Goal: Information Seeking & Learning: Learn about a topic

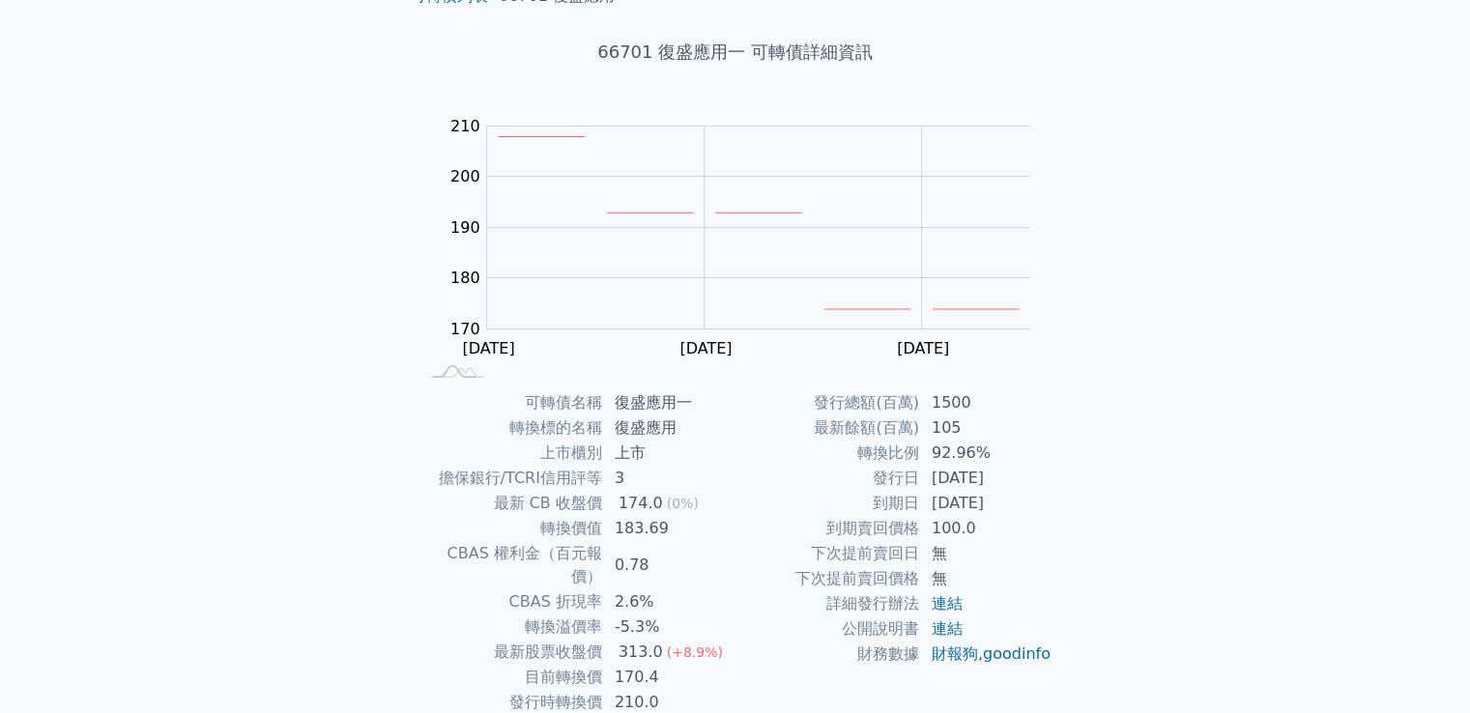
scroll to position [182, 0]
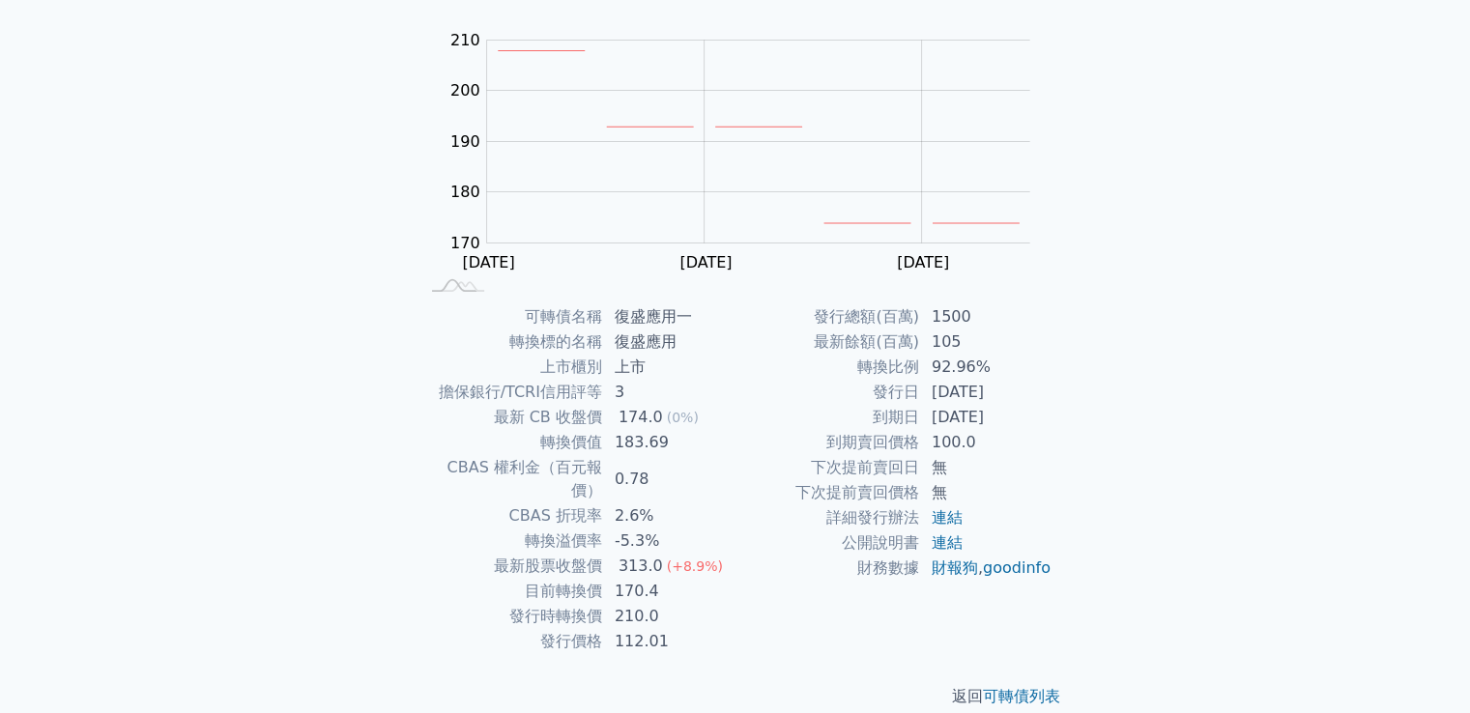
scroll to position [182, 0]
drag, startPoint x: 612, startPoint y: 435, endPoint x: 686, endPoint y: 476, distance: 85.2
click at [686, 476] on tbody "可轉債名稱 復盛應用一 轉換標的名稱 復盛應用 上市櫃別 上市 擔保銀行/TCRI信用評等 3 最新 CB 收盤價 174.0 (0%) 轉換價值 183.6…" at bounding box center [576, 476] width 317 height 350
click at [627, 443] on td "183.69" at bounding box center [669, 439] width 132 height 25
drag, startPoint x: 605, startPoint y: 435, endPoint x: 682, endPoint y: 435, distance: 77.3
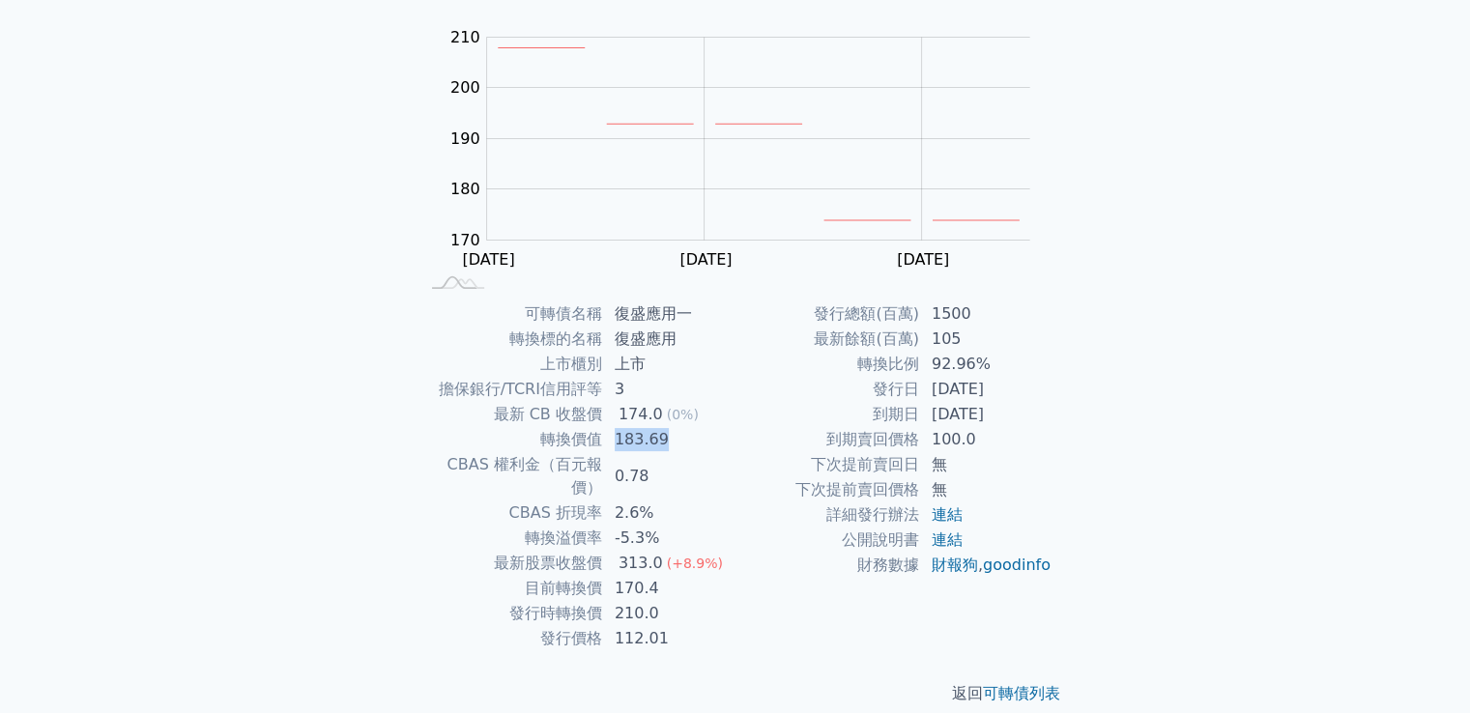
click at [682, 435] on td "183.69" at bounding box center [669, 439] width 132 height 25
copy td "183.69"
drag, startPoint x: 611, startPoint y: 589, endPoint x: 669, endPoint y: 585, distance: 58.2
click at [669, 601] on td "210.0" at bounding box center [669, 613] width 132 height 25
click at [760, 615] on div "發行總額(百萬) 1500 最新餘額(百萬) 105 轉換比例 92.96% 發行日 2022-04-11 到期日 2025-04-11 到期賣回價格 100…" at bounding box center [893, 476] width 317 height 350
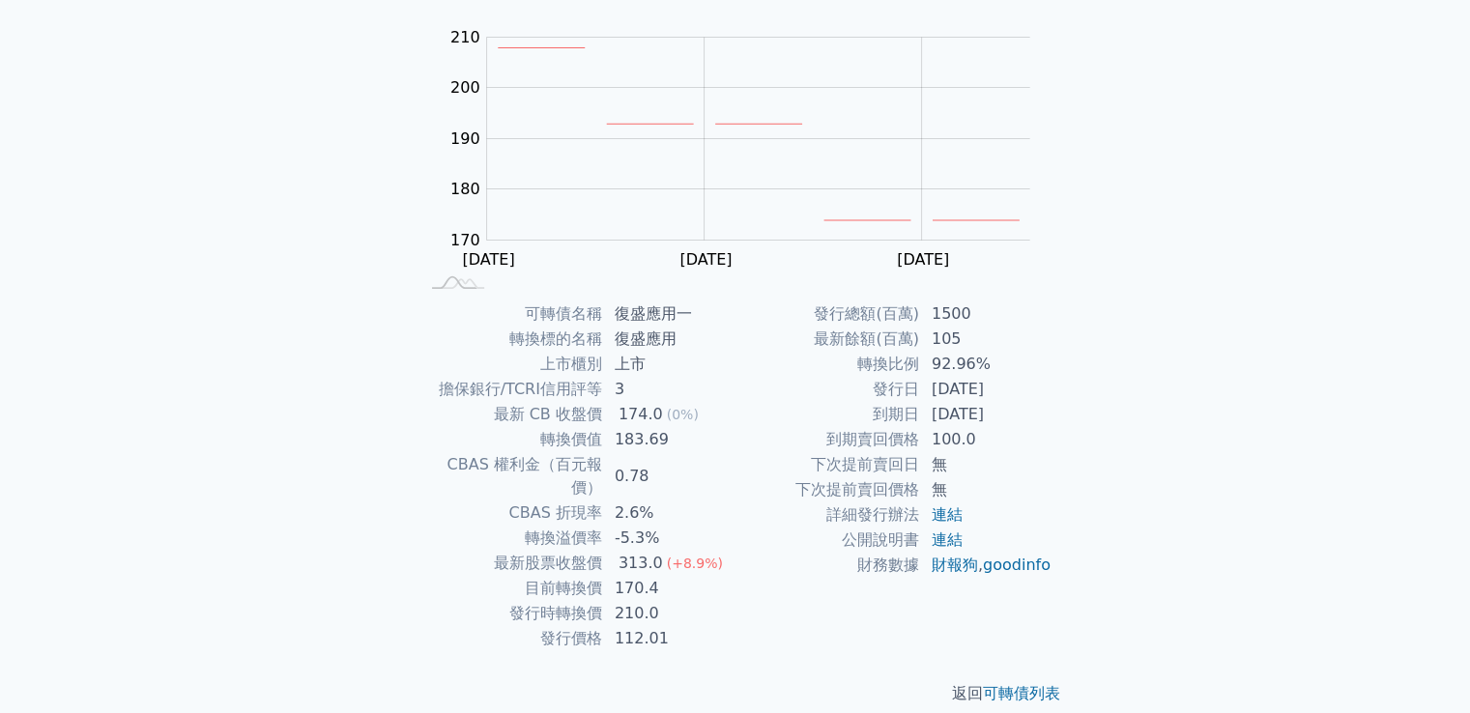
click at [1090, 523] on div "可轉債列表 › 66701 復盛應用一 66701 復盛應用一 可轉債詳細資訊 Zoom Out 170 150 160 170 180 190 200 21…" at bounding box center [735, 301] width 742 height 872
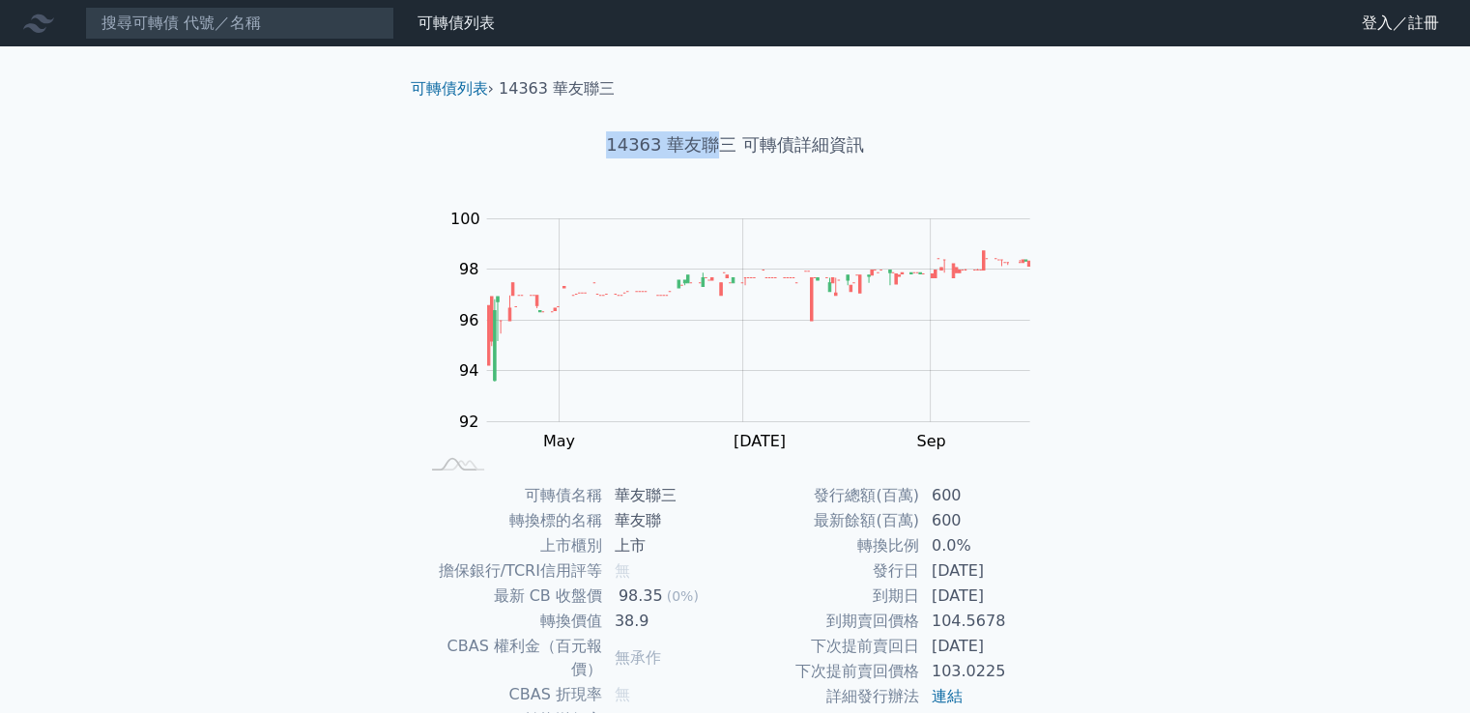
drag, startPoint x: 612, startPoint y: 143, endPoint x: 716, endPoint y: 150, distance: 104.6
click at [716, 150] on h1 "14363 華友聯三 可轉債詳細資訊" at bounding box center [735, 144] width 680 height 27
click at [1421, 252] on div "可轉債列表 財務數據 可轉債列表 財務數據 登入／註冊 登入／註冊 可轉債列表 › 14363 華友聯三 14363 華友聯三 可轉債詳細資訊 Zoom Ou…" at bounding box center [735, 459] width 1470 height 918
click at [1284, 432] on div "可轉債列表 財務數據 可轉債列表 財務數據 登入／註冊 登入／註冊 可轉債列表 › 14363 華友聯三 14363 華友聯三 可轉債詳細資訊 Zoom Ou…" at bounding box center [735, 459] width 1470 height 918
drag, startPoint x: 610, startPoint y: 145, endPoint x: 664, endPoint y: 144, distance: 54.1
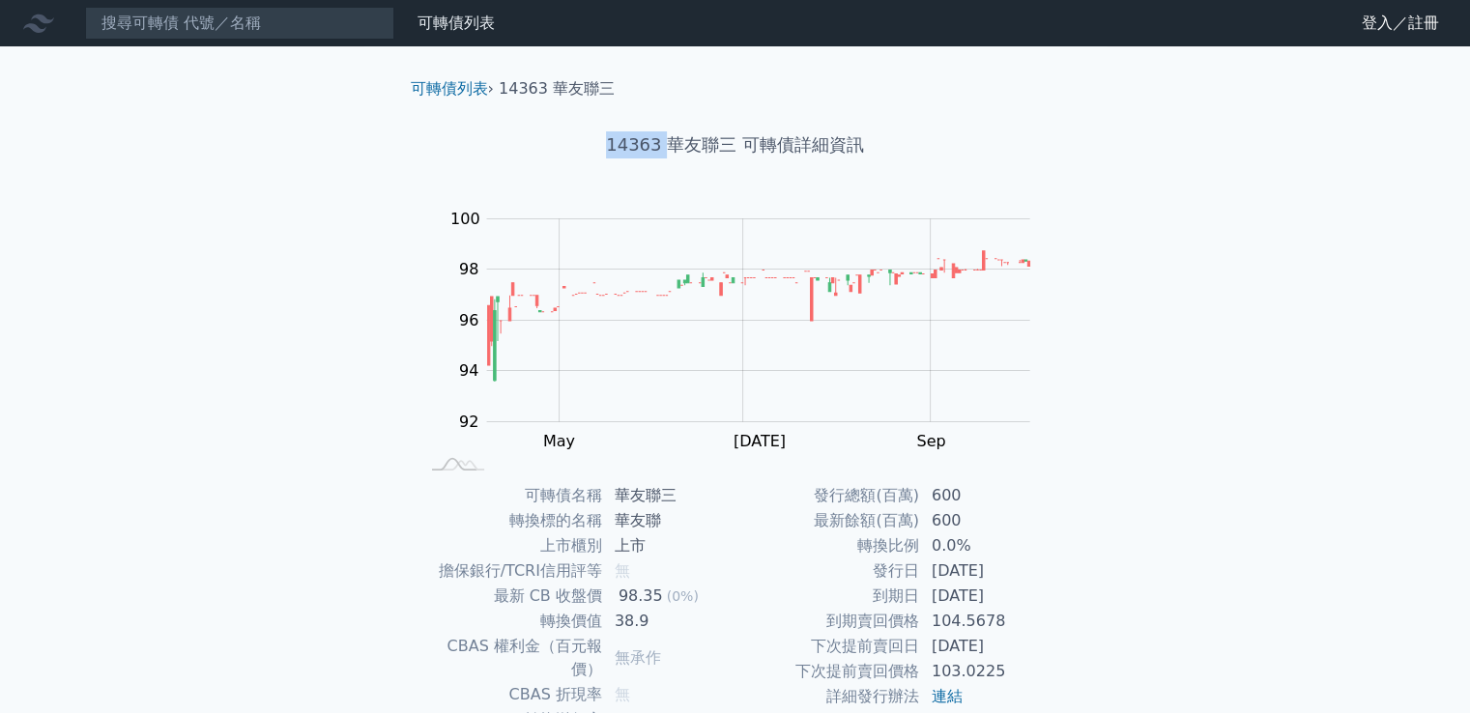
click at [664, 144] on h1 "14363 華友聯三 可轉債詳細資訊" at bounding box center [735, 144] width 680 height 27
copy h1 "14363"
click at [31, 29] on icon at bounding box center [38, 23] width 31 height 18
click at [456, 28] on link "可轉債列表" at bounding box center [455, 23] width 77 height 18
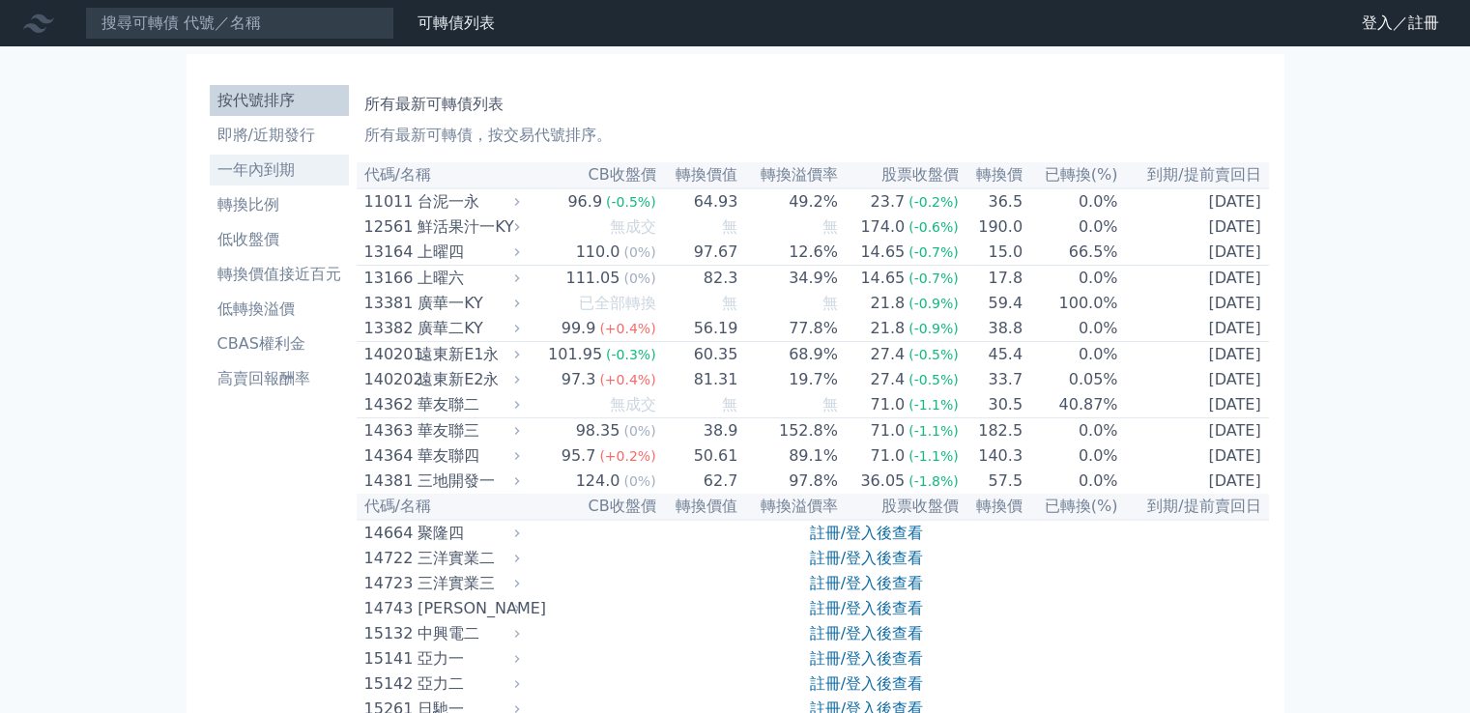
click at [247, 170] on li "一年內到期" at bounding box center [279, 169] width 139 height 23
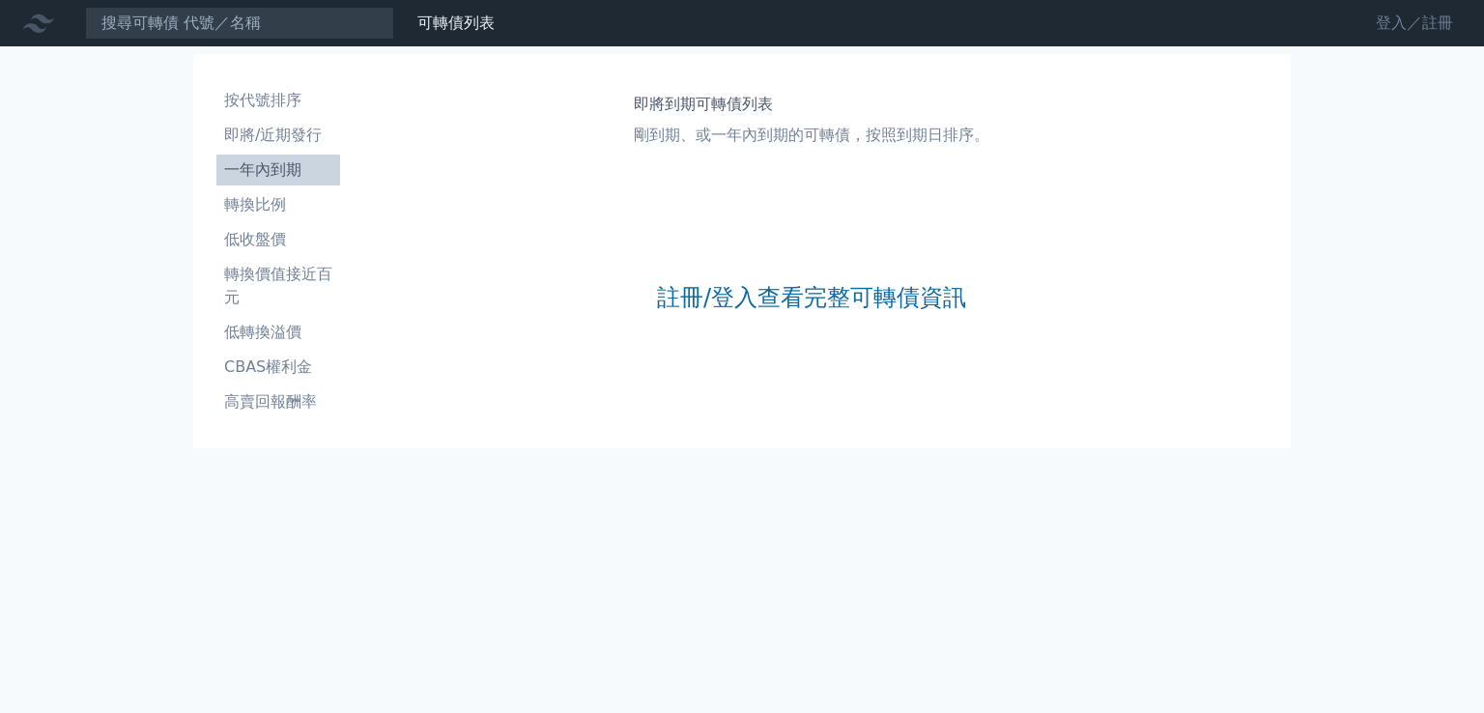
click at [1395, 14] on link "登入／註冊" at bounding box center [1414, 23] width 108 height 31
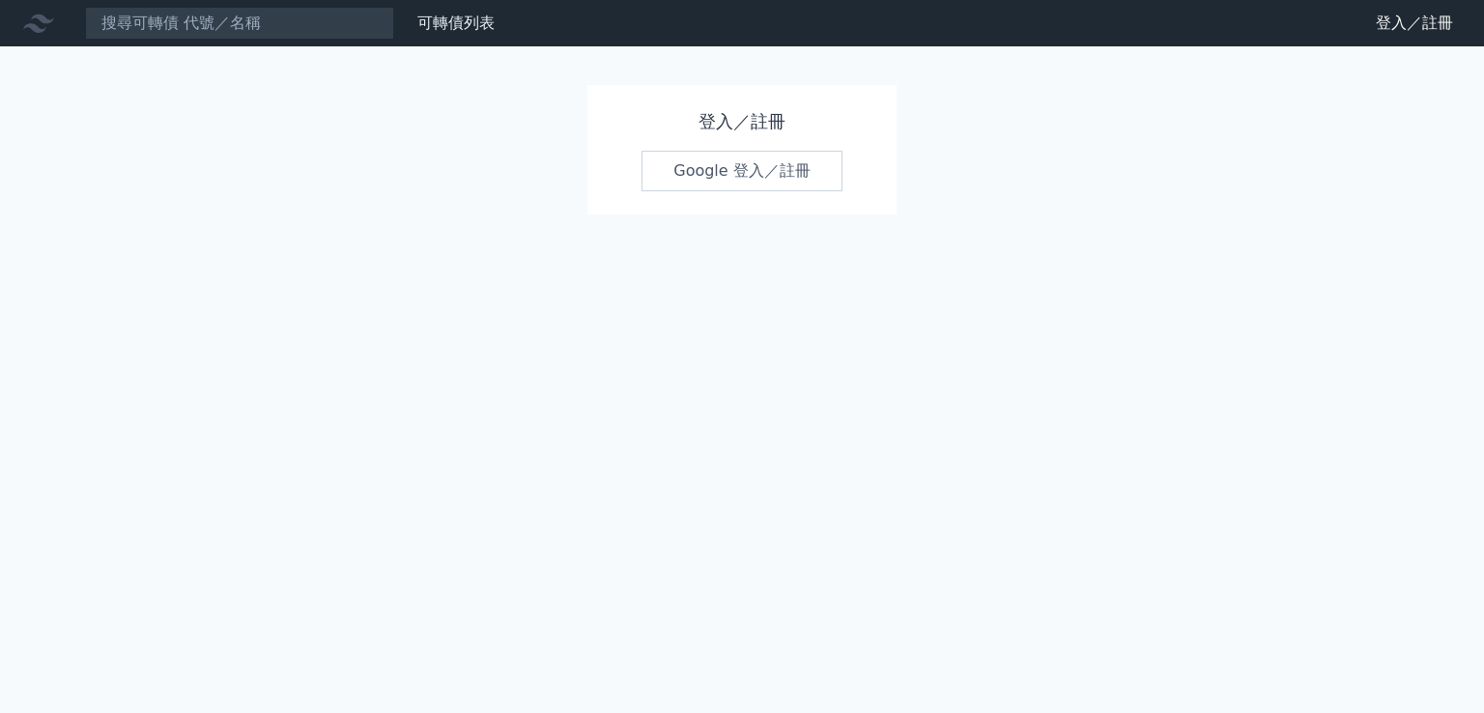
click at [734, 163] on link "Google 登入／註冊" at bounding box center [742, 171] width 201 height 41
click at [139, 39] on input at bounding box center [239, 23] width 309 height 33
click at [467, 28] on link "可轉債列表" at bounding box center [455, 23] width 77 height 18
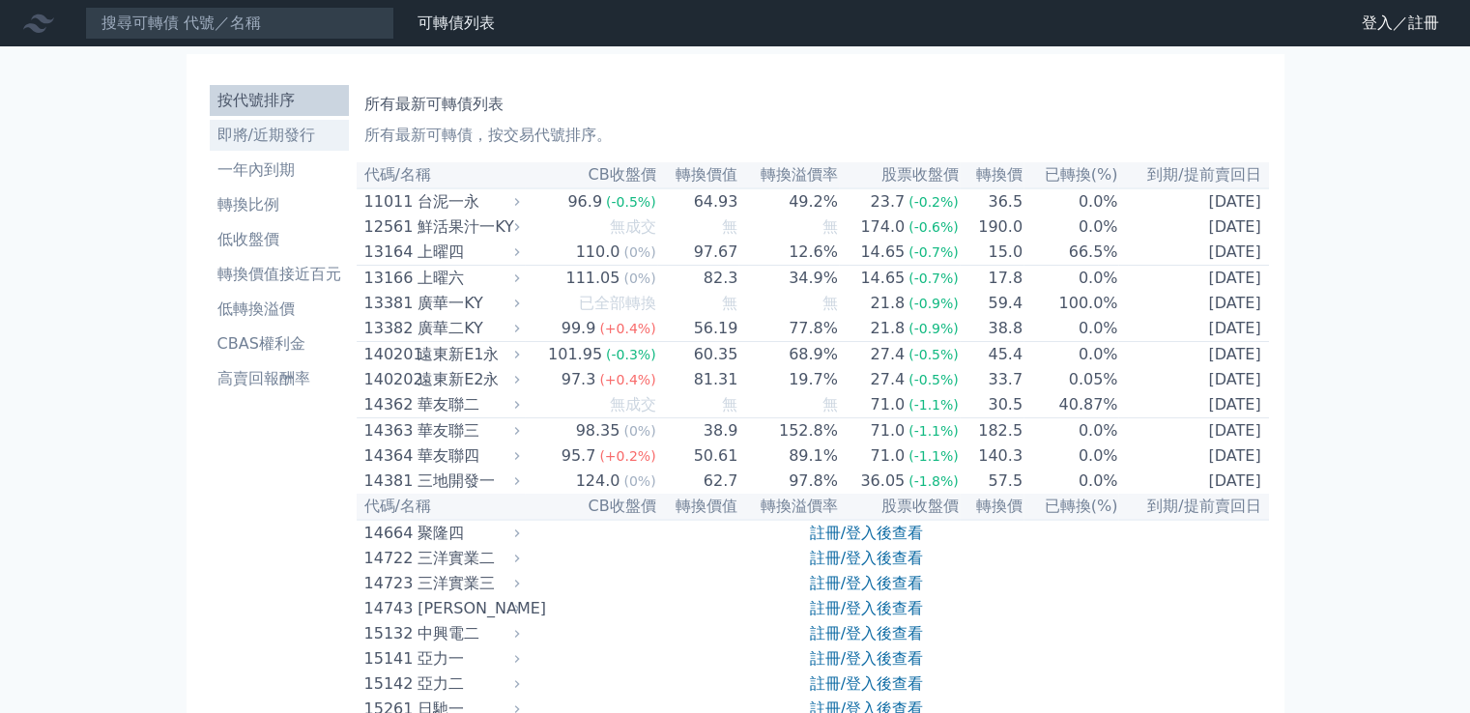
click at [252, 136] on li "即將/近期發行" at bounding box center [279, 135] width 139 height 23
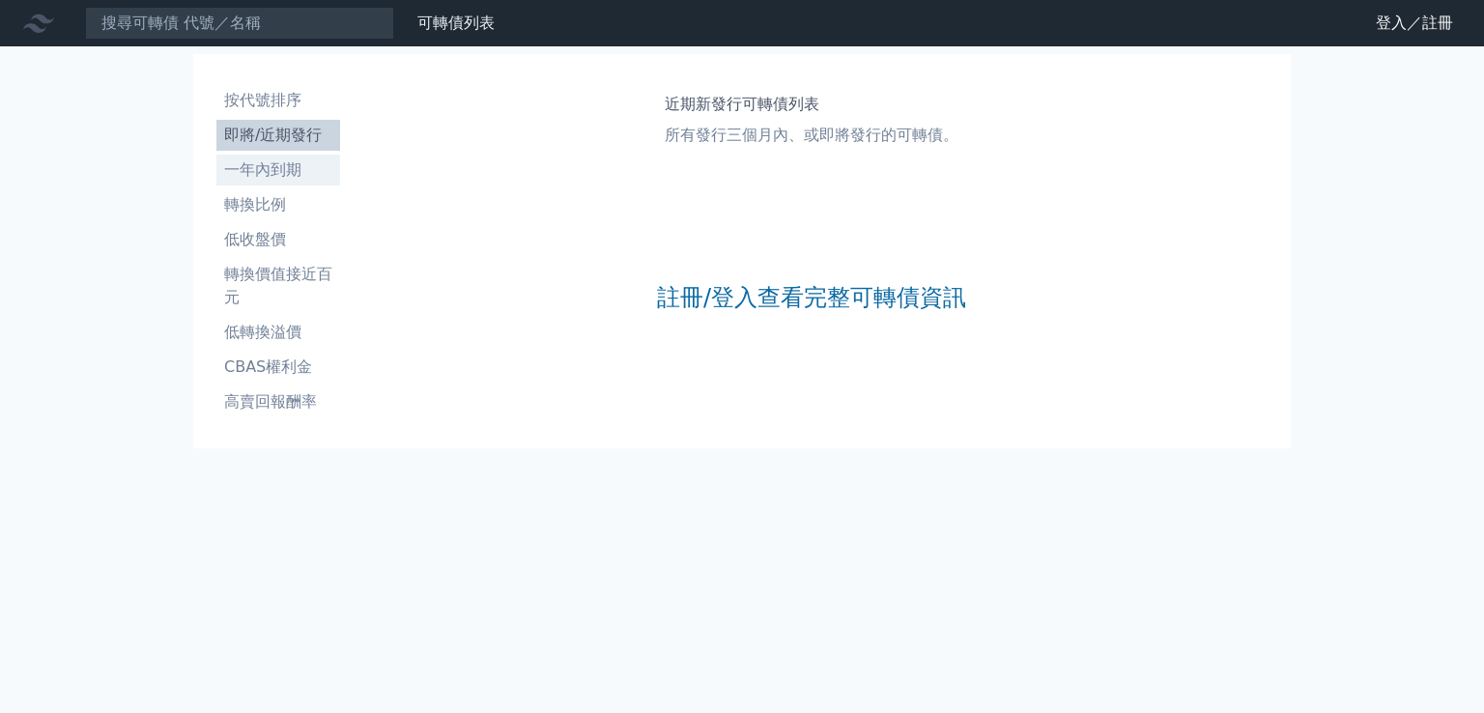
click at [258, 178] on li "一年內到期" at bounding box center [278, 169] width 124 height 23
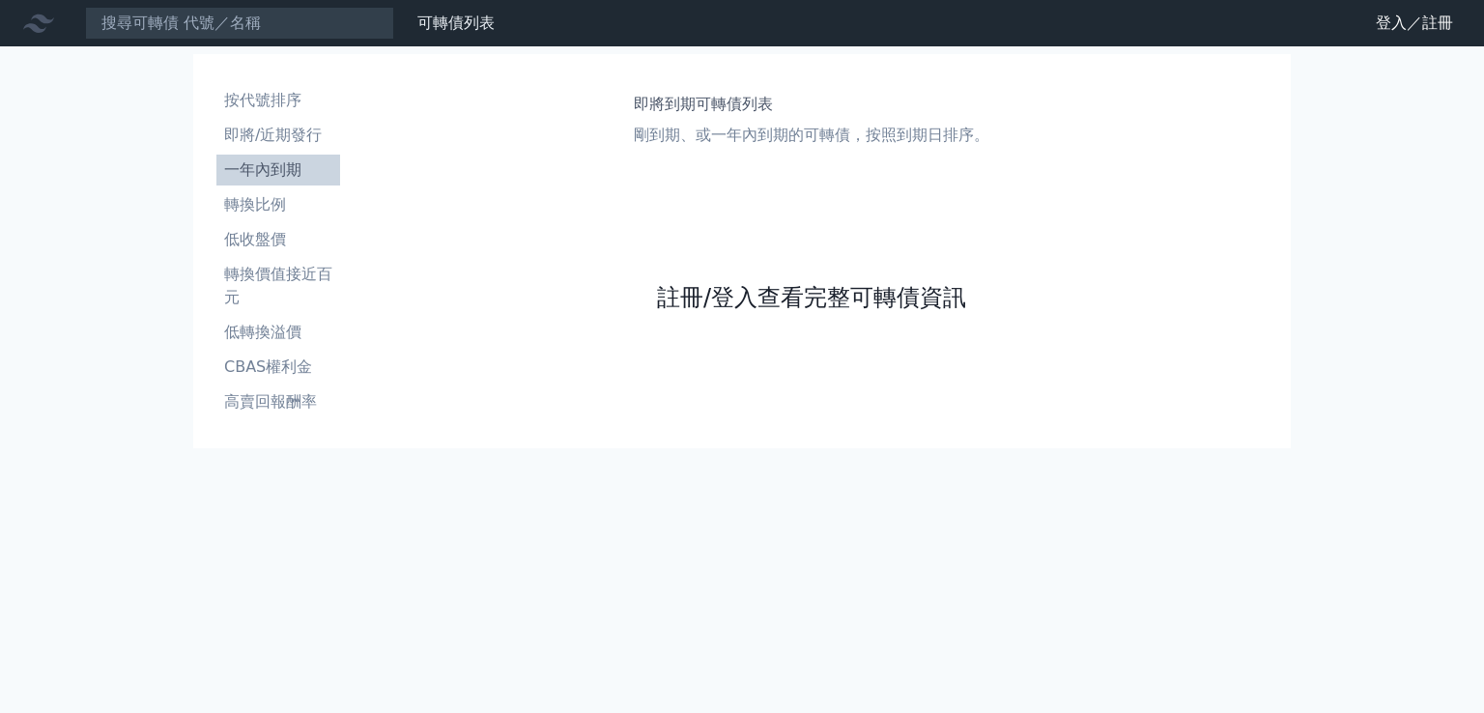
click at [755, 299] on link "註冊/登入查看完整可轉債資訊" at bounding box center [811, 297] width 309 height 31
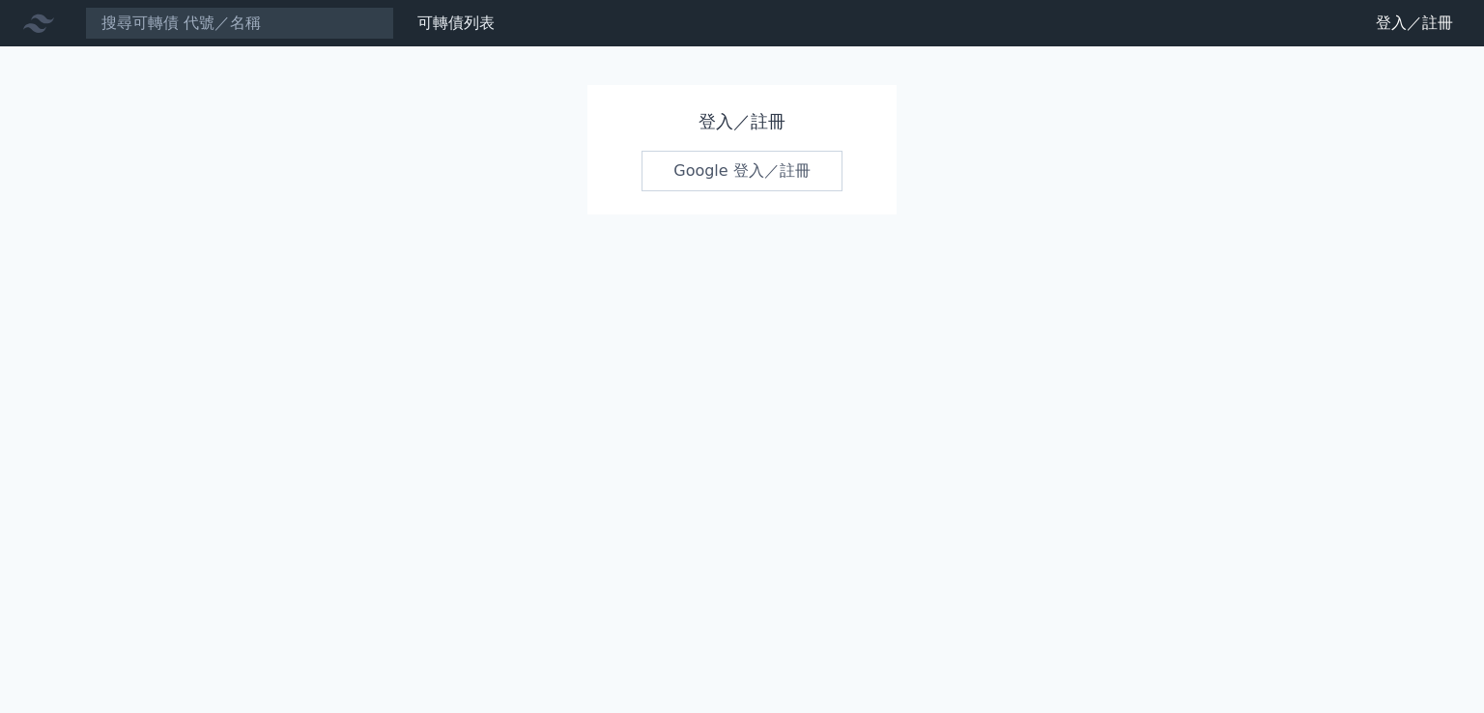
click at [807, 167] on link "Google 登入／註冊" at bounding box center [742, 171] width 201 height 41
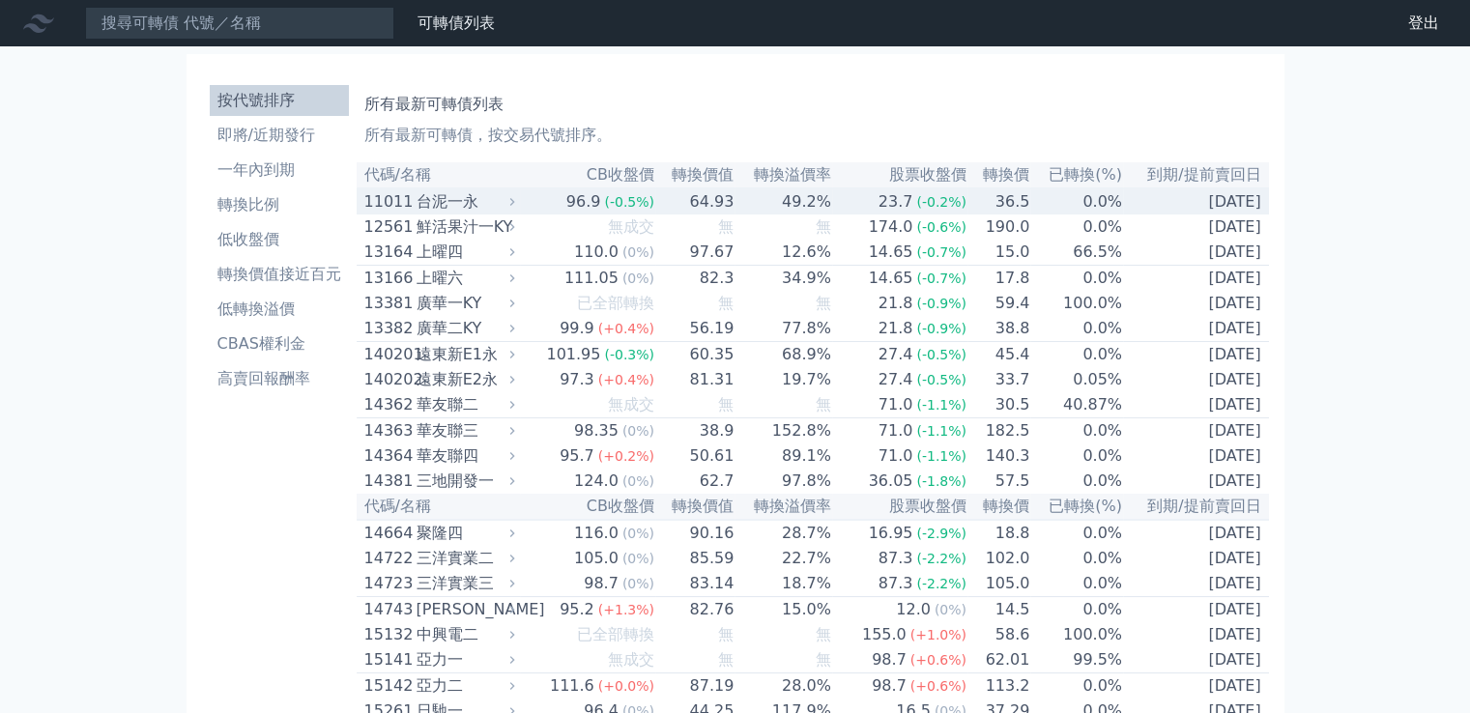
click at [1082, 179] on th "已轉換(%)" at bounding box center [1076, 175] width 93 height 26
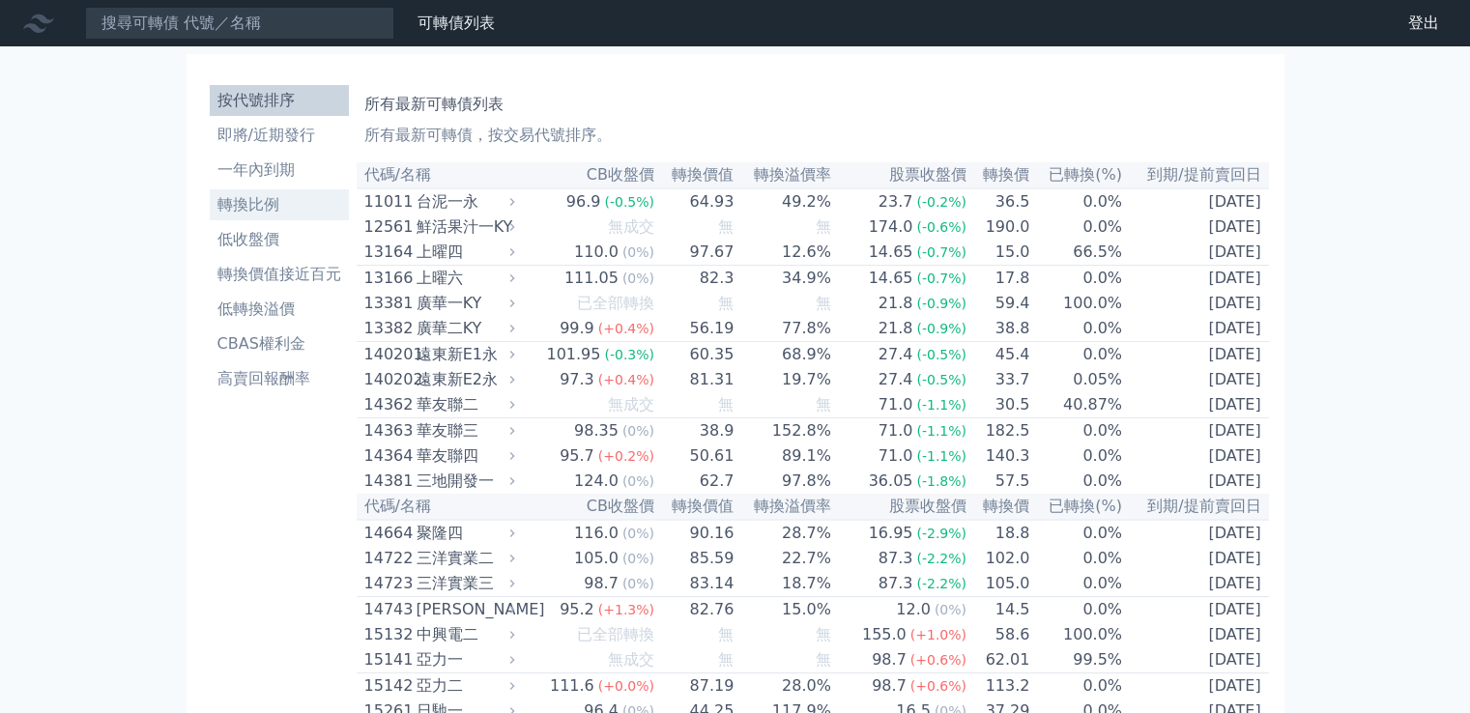
click at [255, 205] on li "轉換比例" at bounding box center [279, 204] width 139 height 23
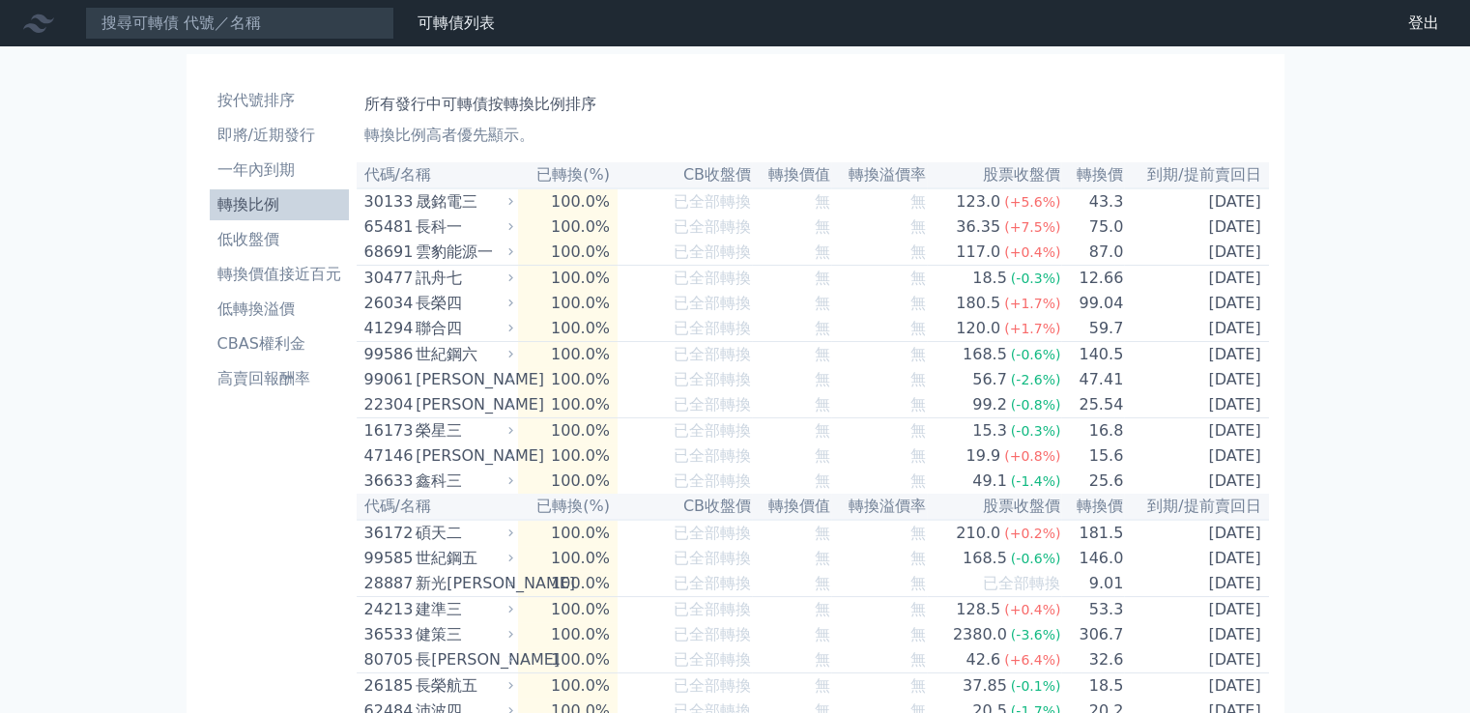
click at [583, 179] on th "已轉換(%)" at bounding box center [568, 175] width 100 height 26
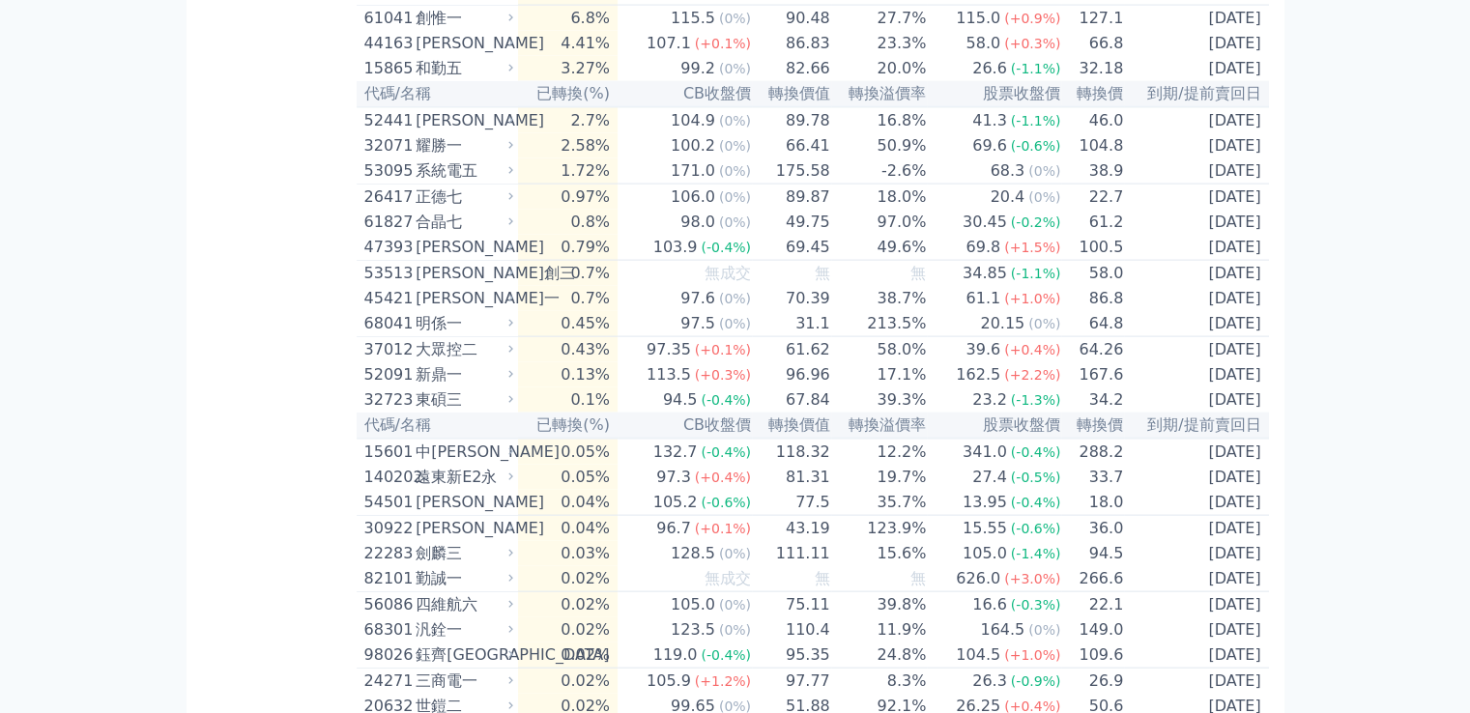
scroll to position [3961, 0]
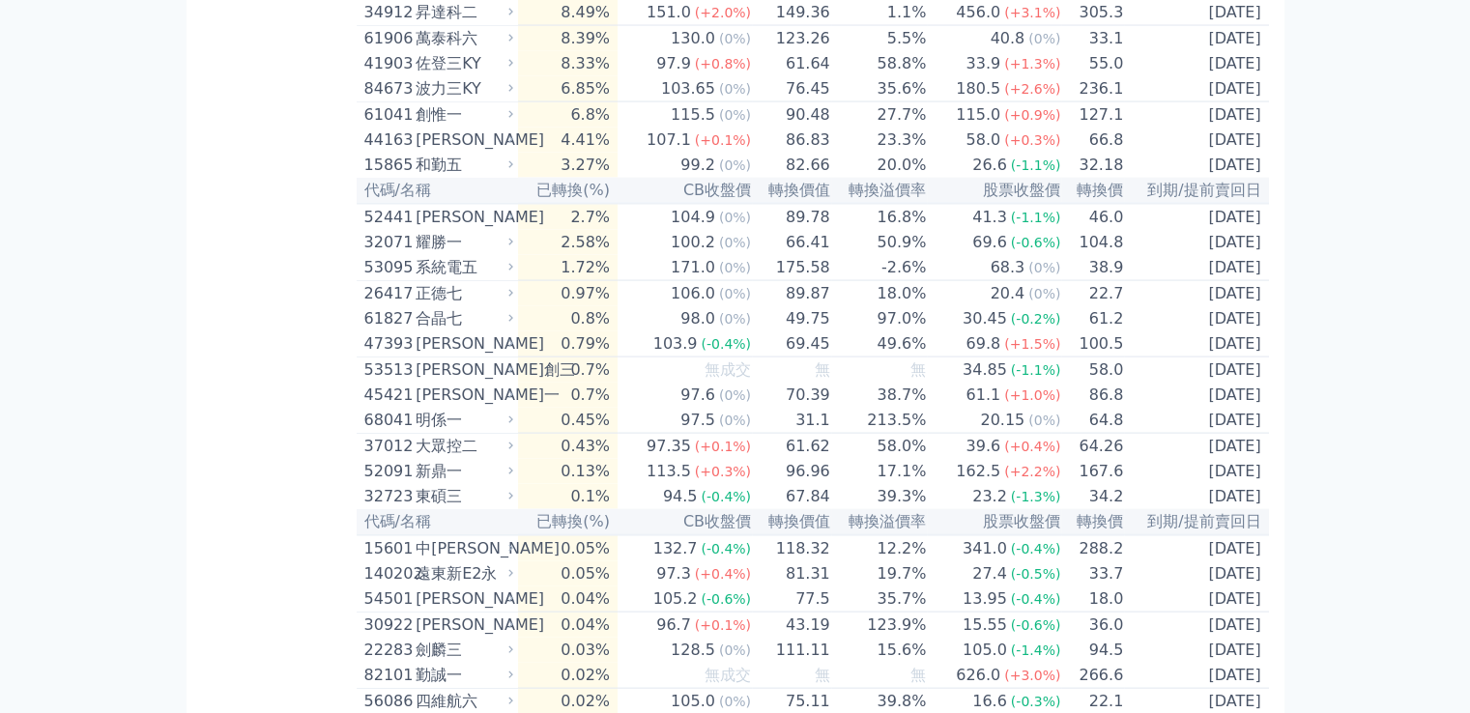
drag, startPoint x: 353, startPoint y: 43, endPoint x: 409, endPoint y: 40, distance: 56.2
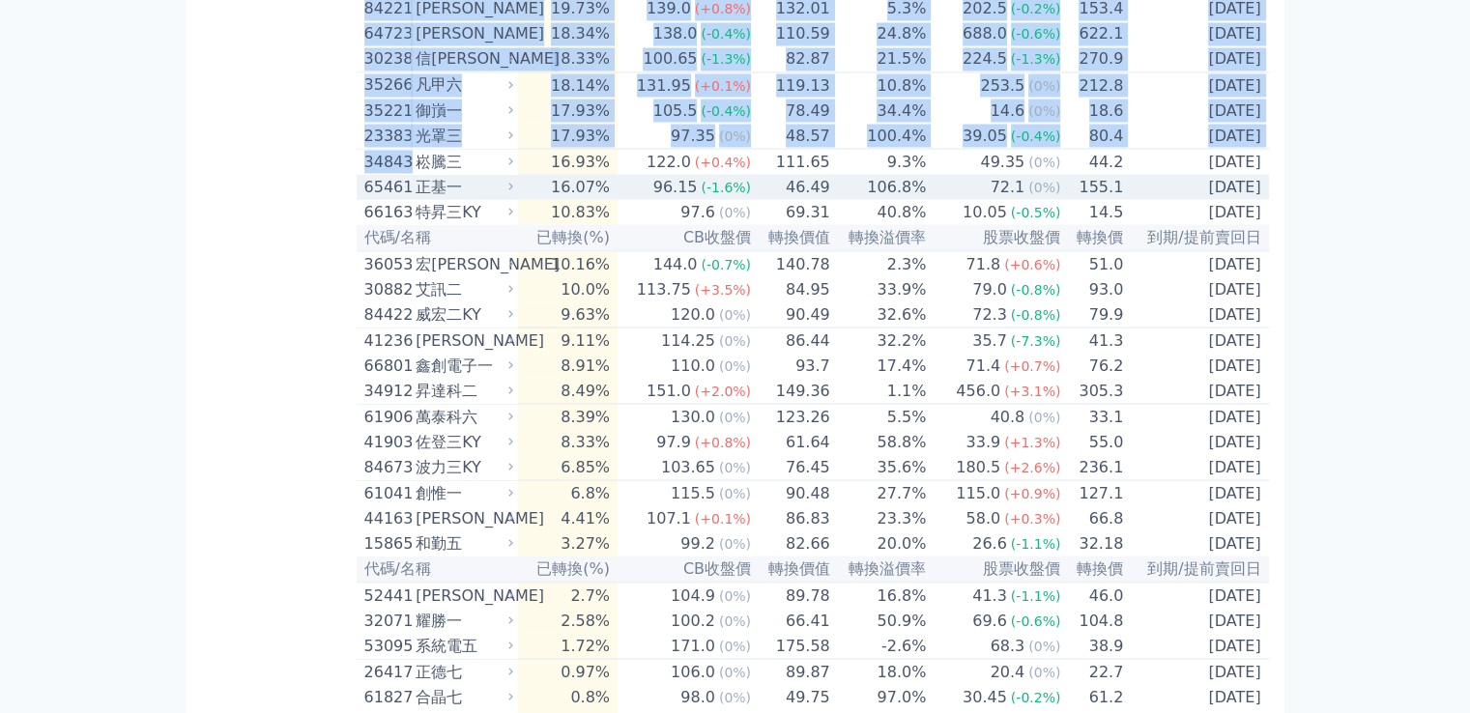
scroll to position [3382, 0]
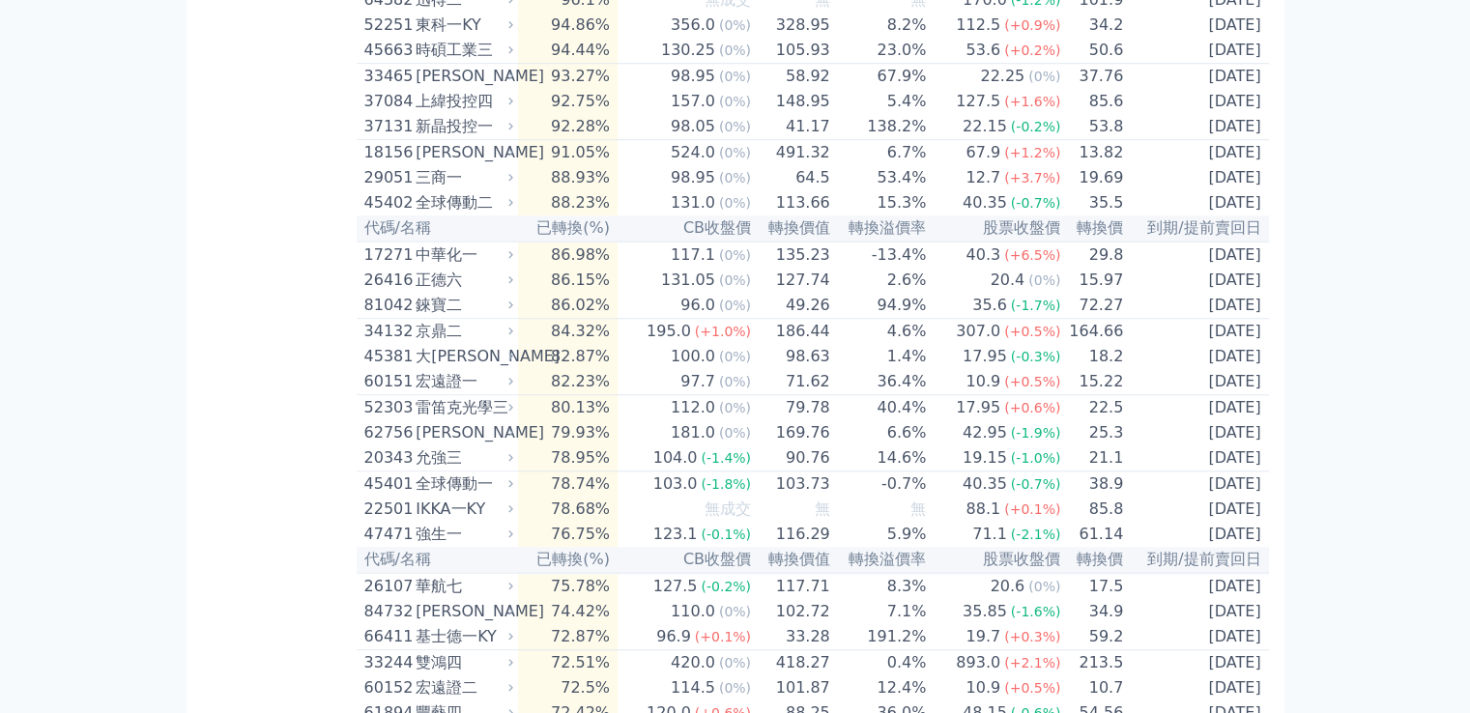
scroll to position [1836, 0]
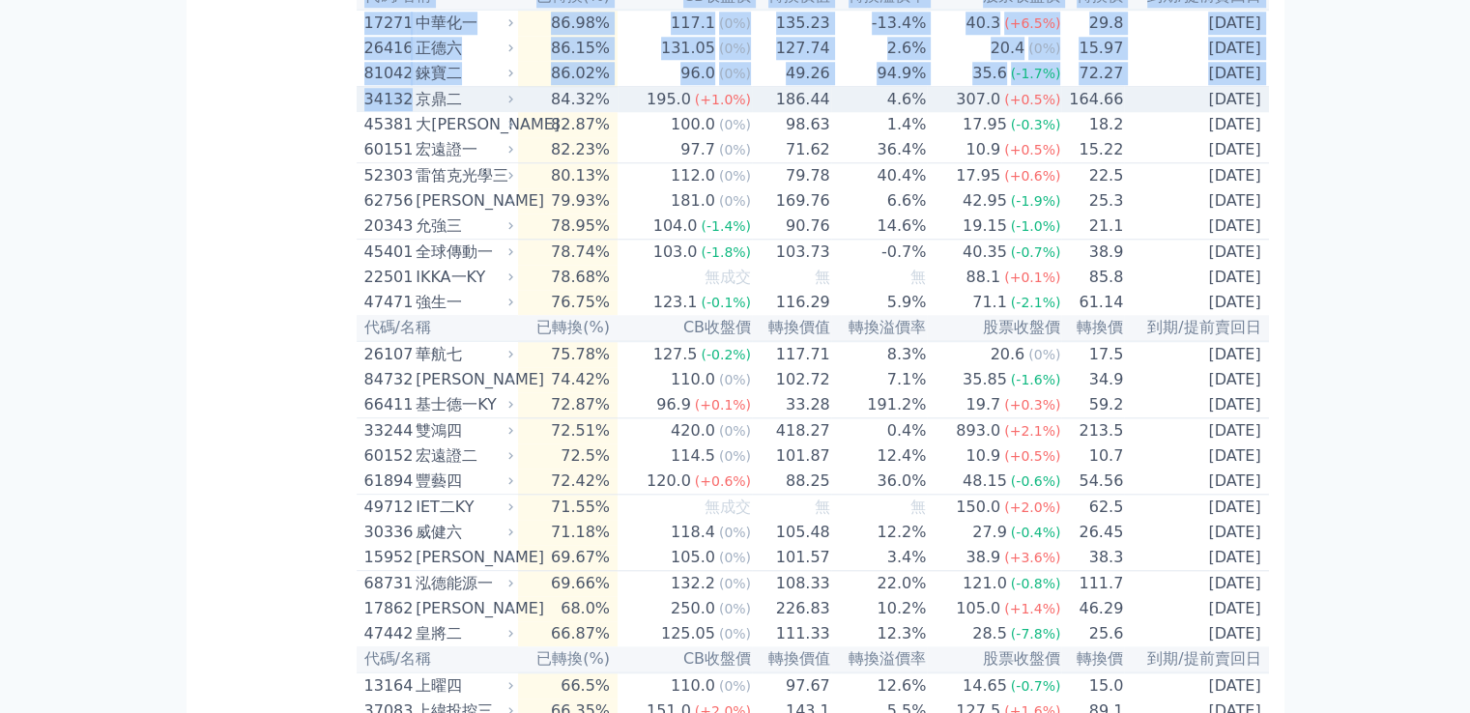
drag, startPoint x: 350, startPoint y: 227, endPoint x: 409, endPoint y: 226, distance: 58.9
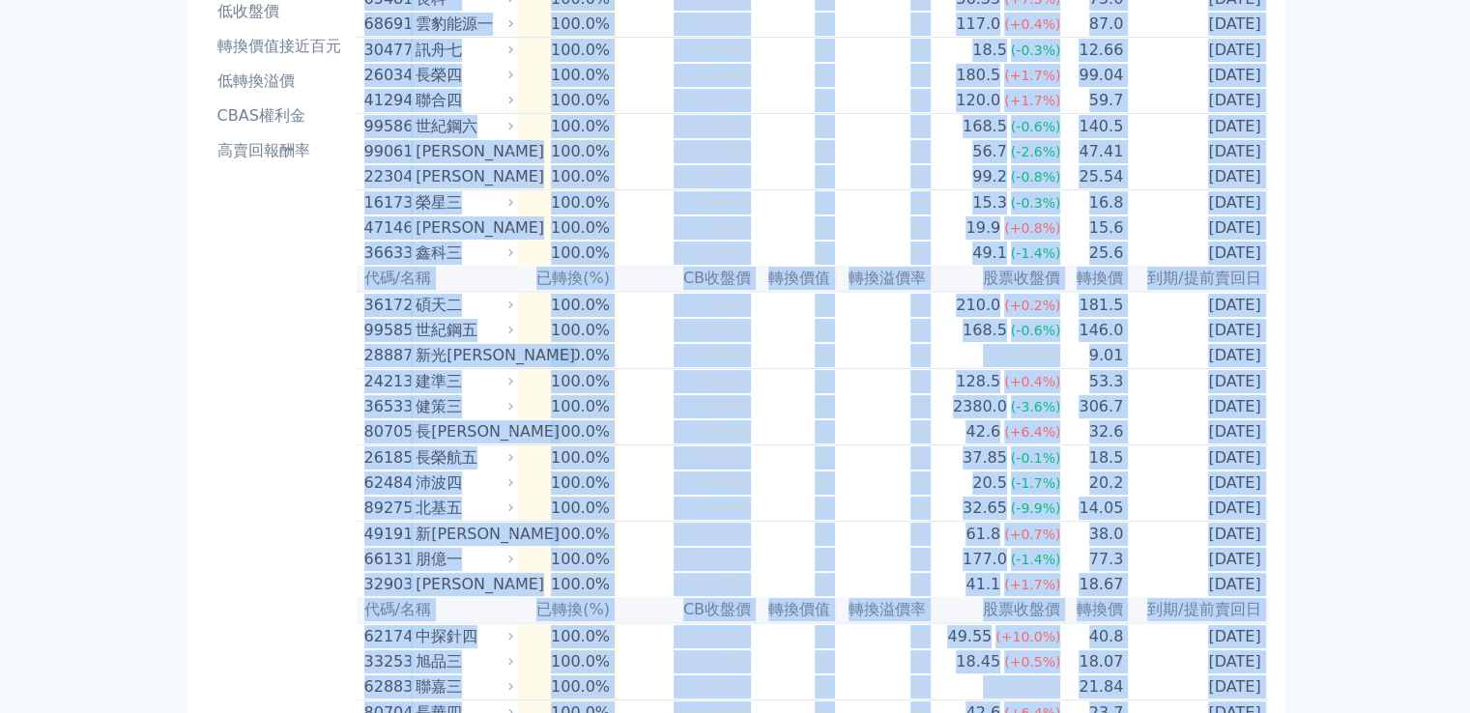
scroll to position [0, 0]
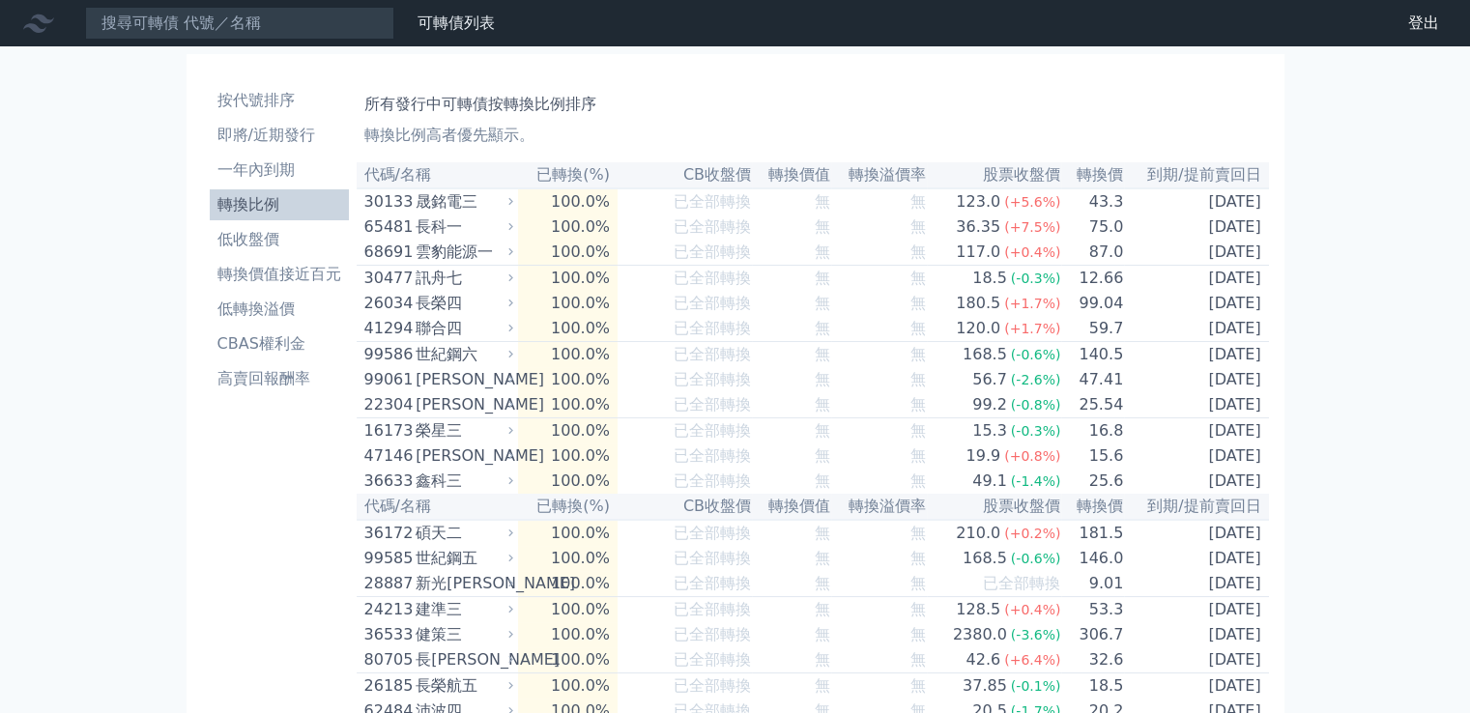
click at [256, 209] on li "轉換比例" at bounding box center [279, 204] width 139 height 23
click at [462, 136] on p "轉換比例高者優先顯示。" at bounding box center [812, 135] width 897 height 23
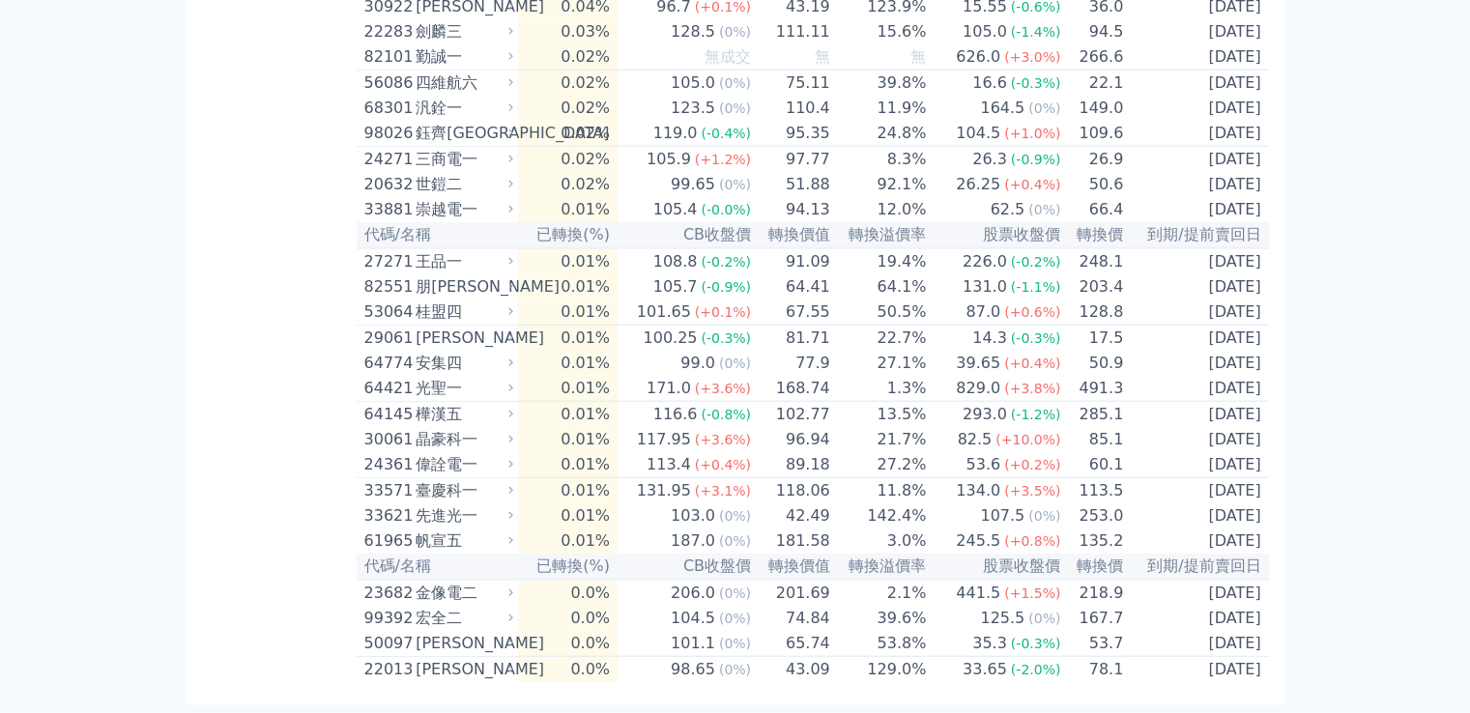
scroll to position [4950, 0]
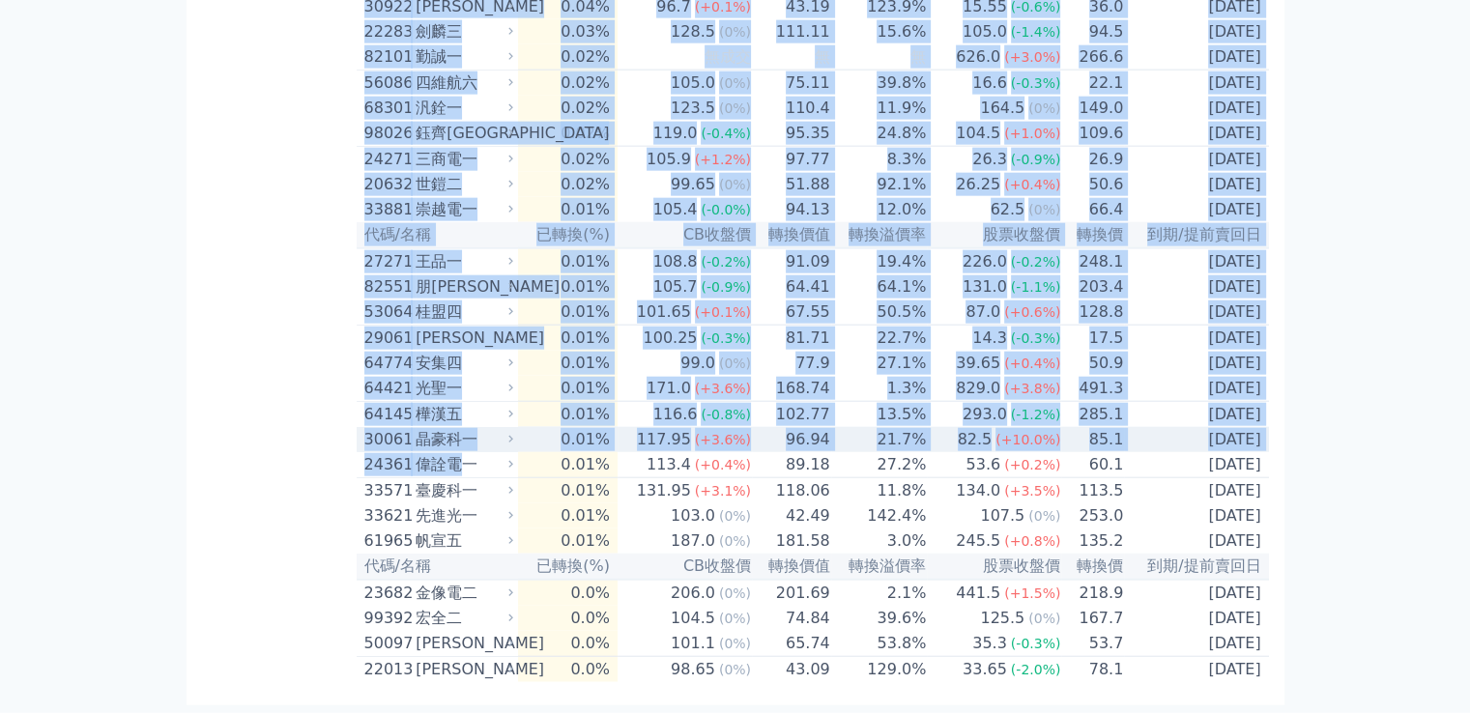
drag, startPoint x: 1272, startPoint y: 450, endPoint x: 457, endPoint y: 444, distance: 814.5
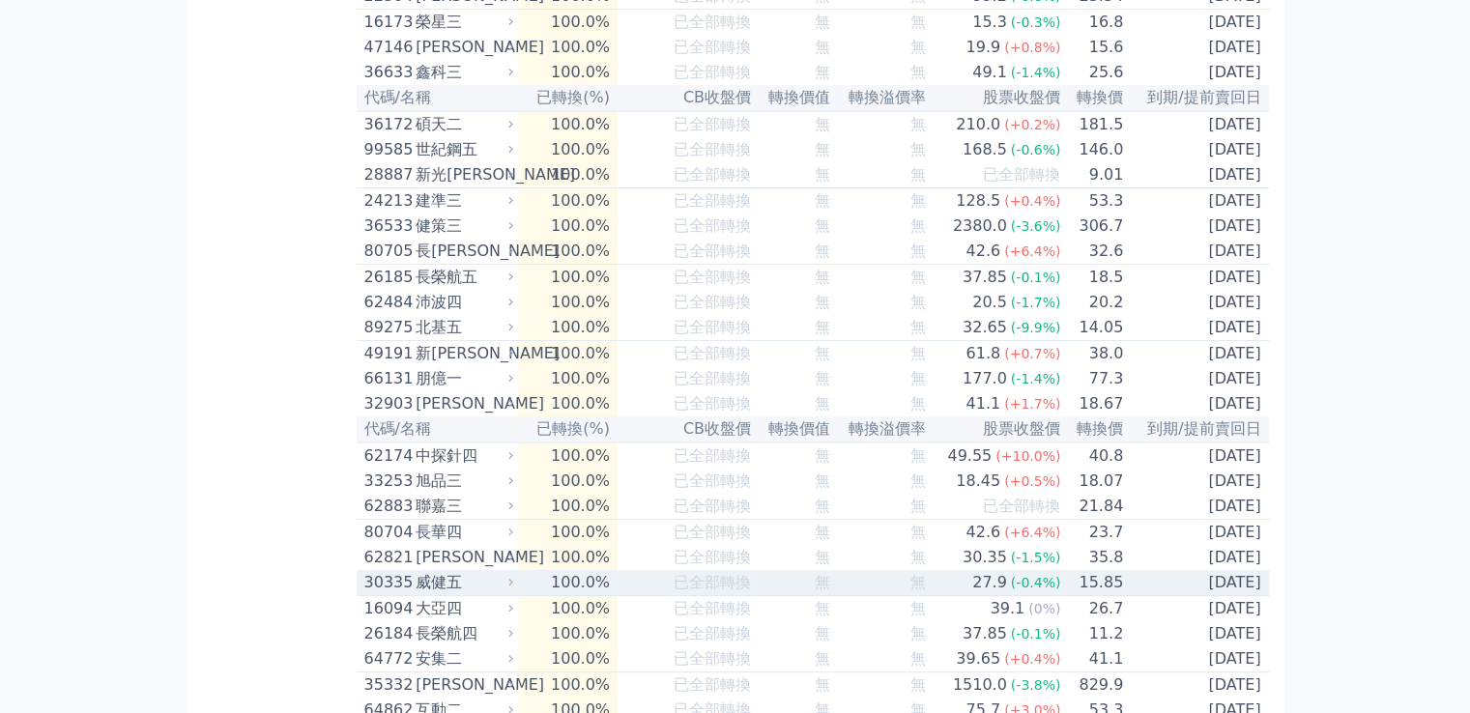
scroll to position [119, 0]
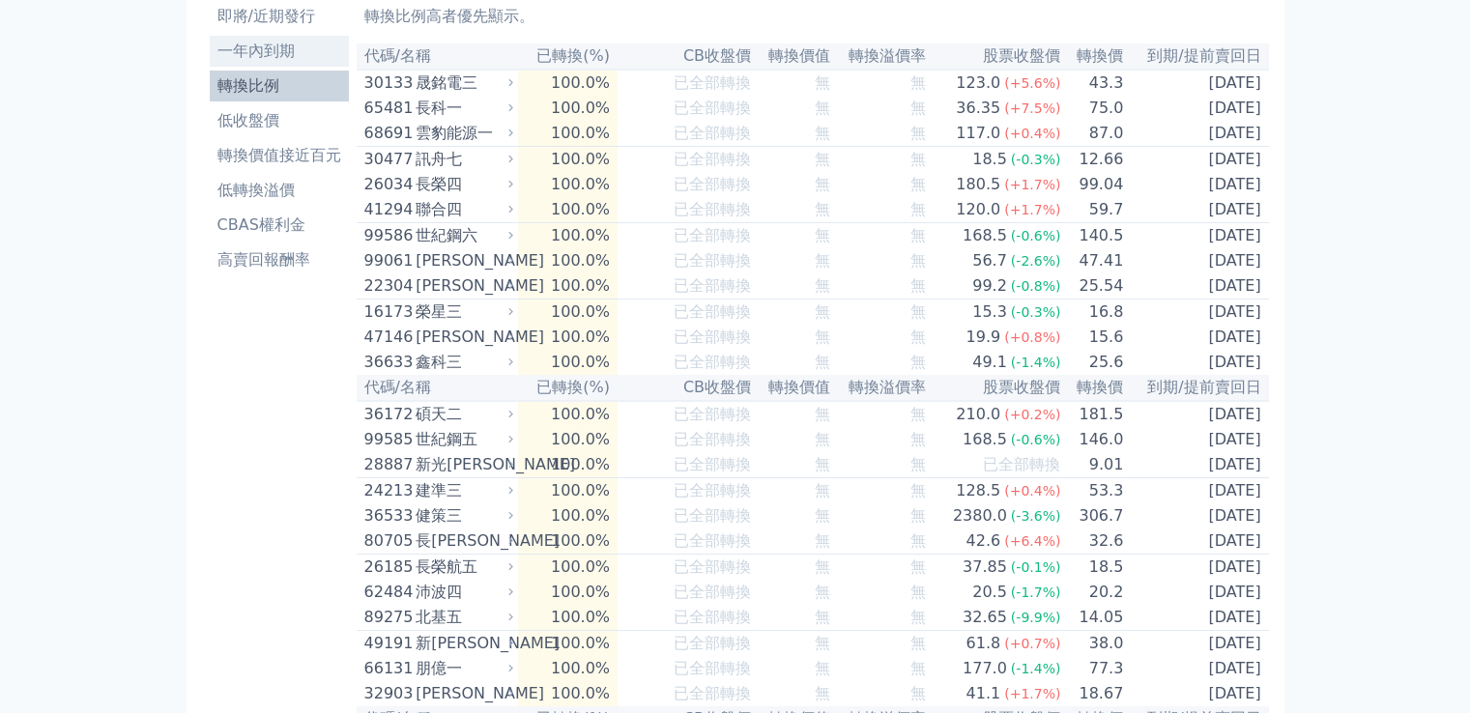
click at [278, 50] on li "一年內到期" at bounding box center [279, 51] width 139 height 23
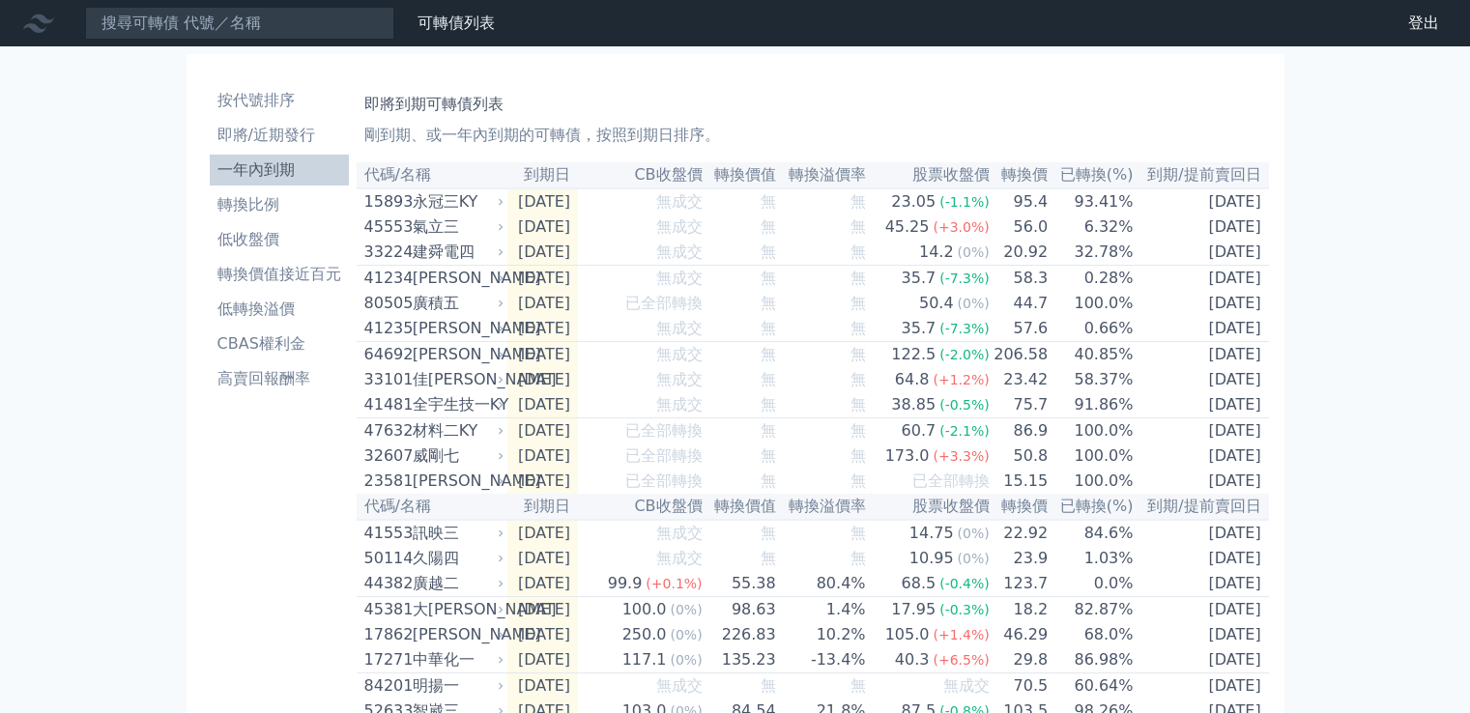
click at [1090, 175] on th "已轉換(%)" at bounding box center [1090, 175] width 85 height 26
click at [1091, 175] on th "已轉換(%)" at bounding box center [1090, 175] width 85 height 26
click at [1118, 174] on th "已轉換(%)" at bounding box center [1090, 175] width 85 height 26
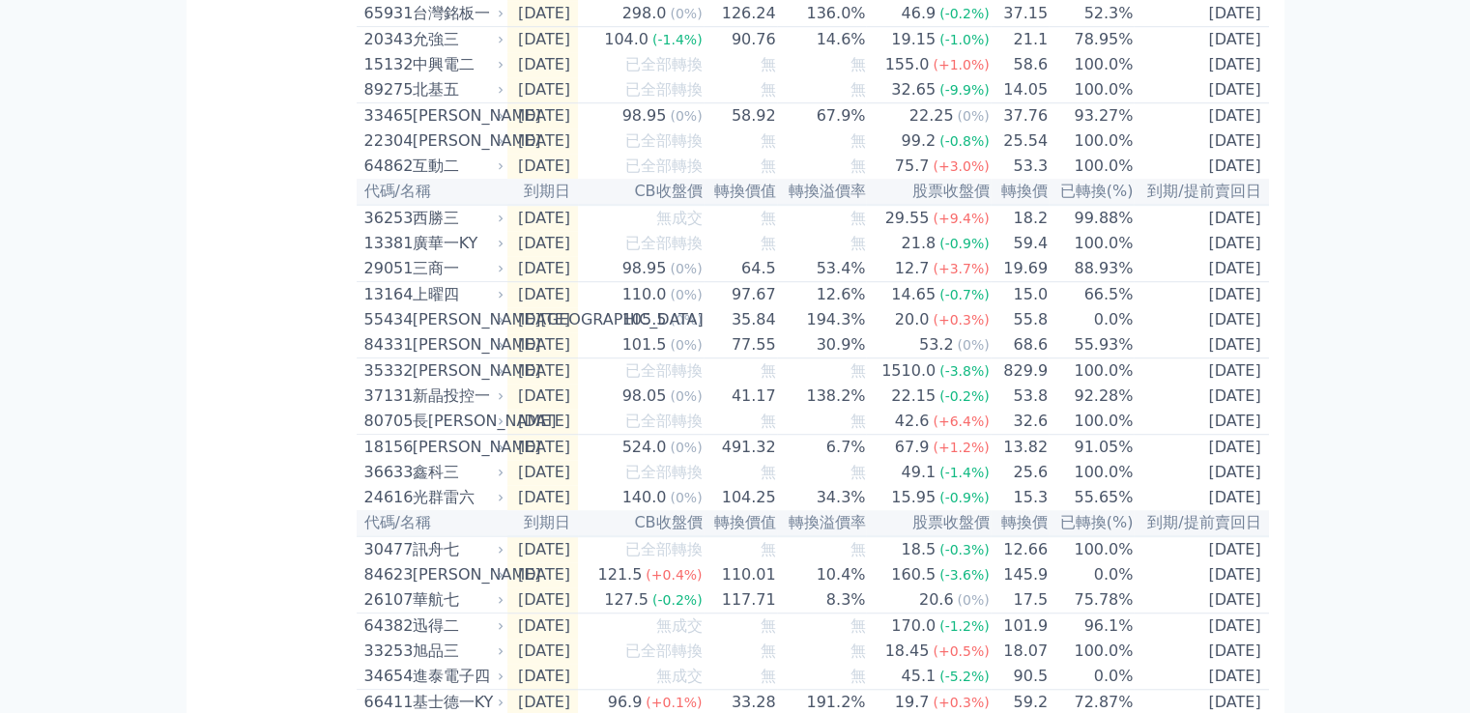
scroll to position [1118, 0]
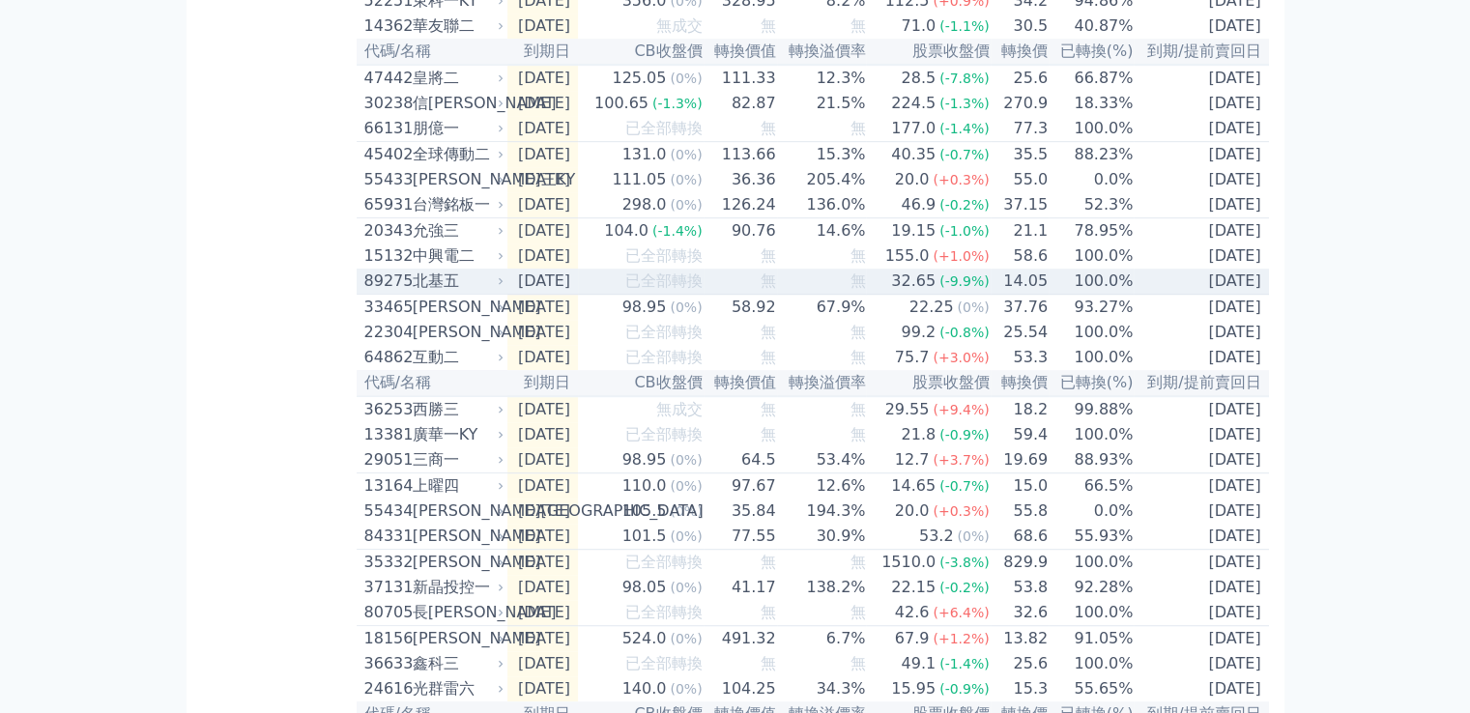
drag, startPoint x: 361, startPoint y: 172, endPoint x: 1266, endPoint y: 377, distance: 927.3
click at [1266, 377] on table "代碼/名稱 到期日 CB收盤價 轉換價值 轉換溢價率 股票收盤價 轉換價 已轉換(%) 到期/提前賣回日 [STREET_ADDRESS] [DATE] 無成…" at bounding box center [813, 663] width 912 height 3238
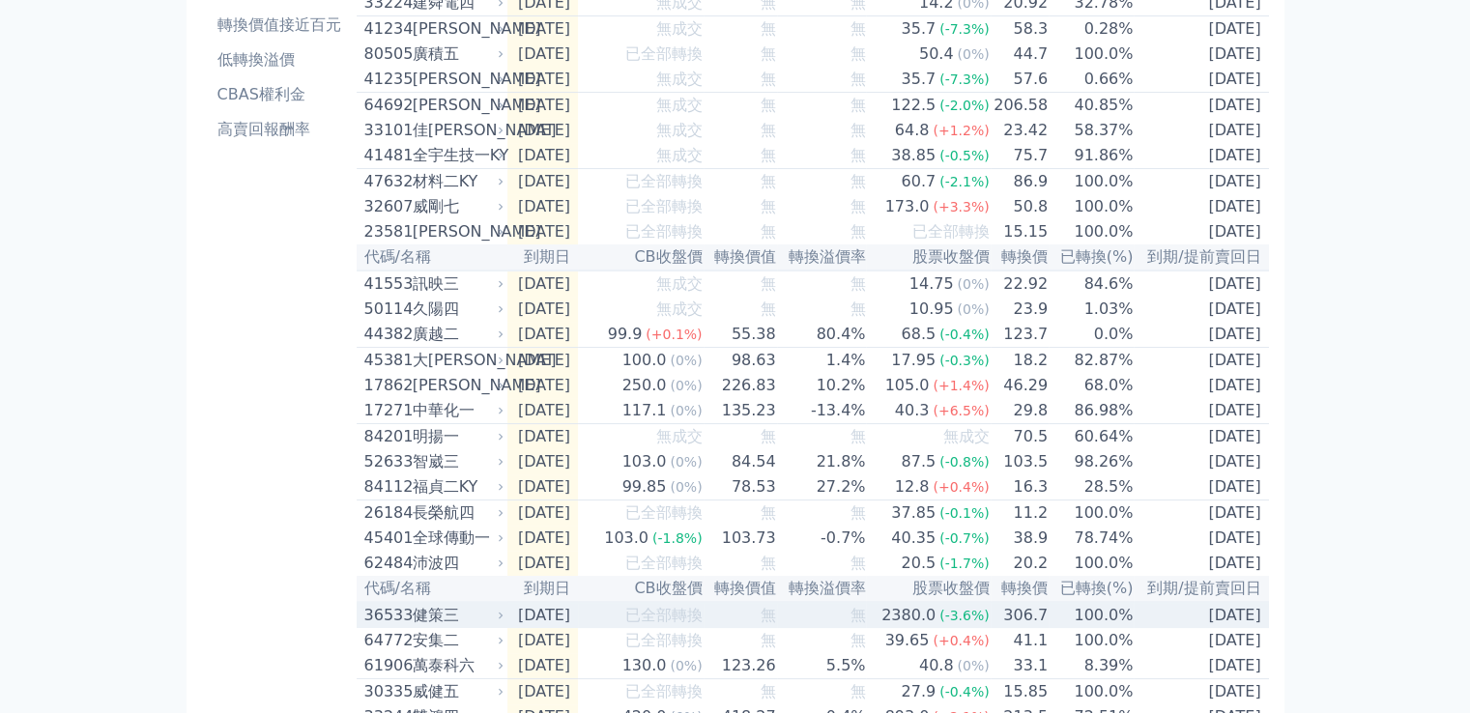
scroll to position [248, 0]
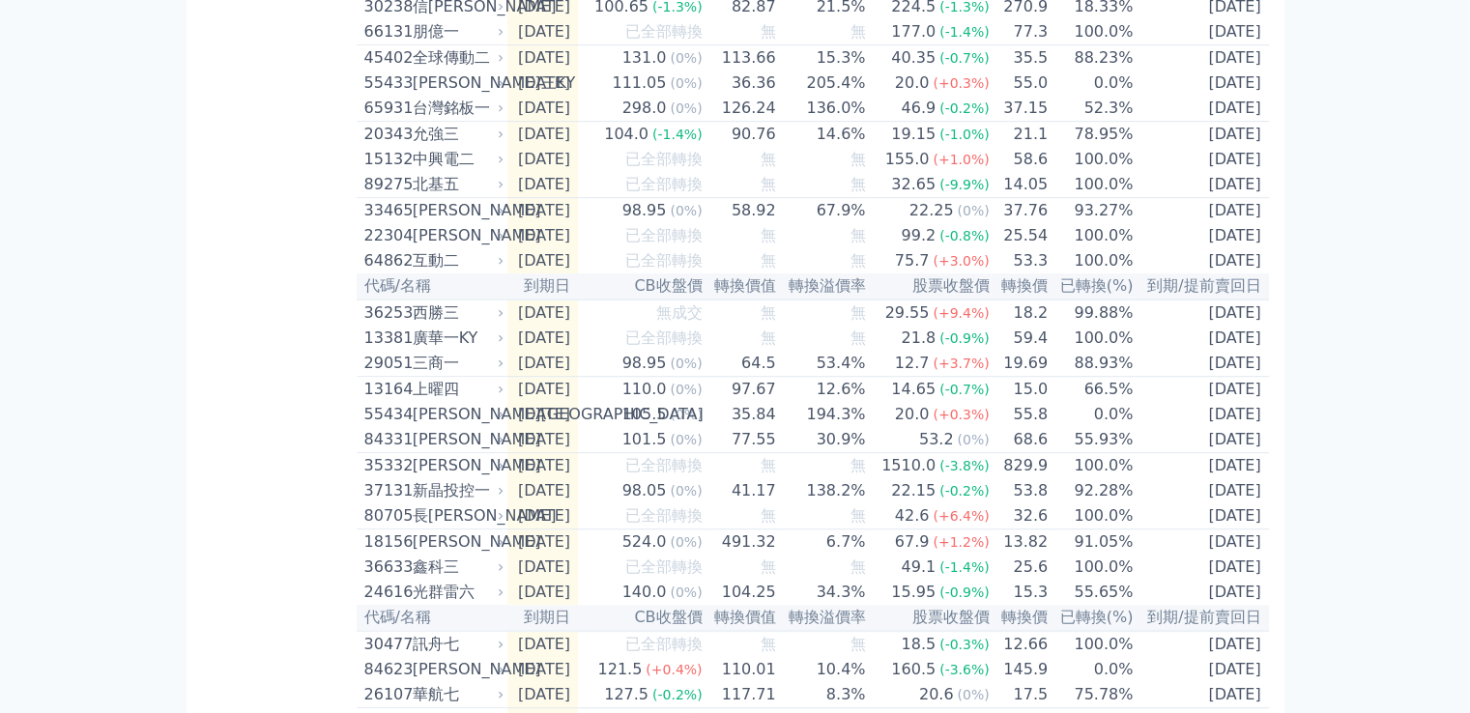
scroll to position [1408, 0]
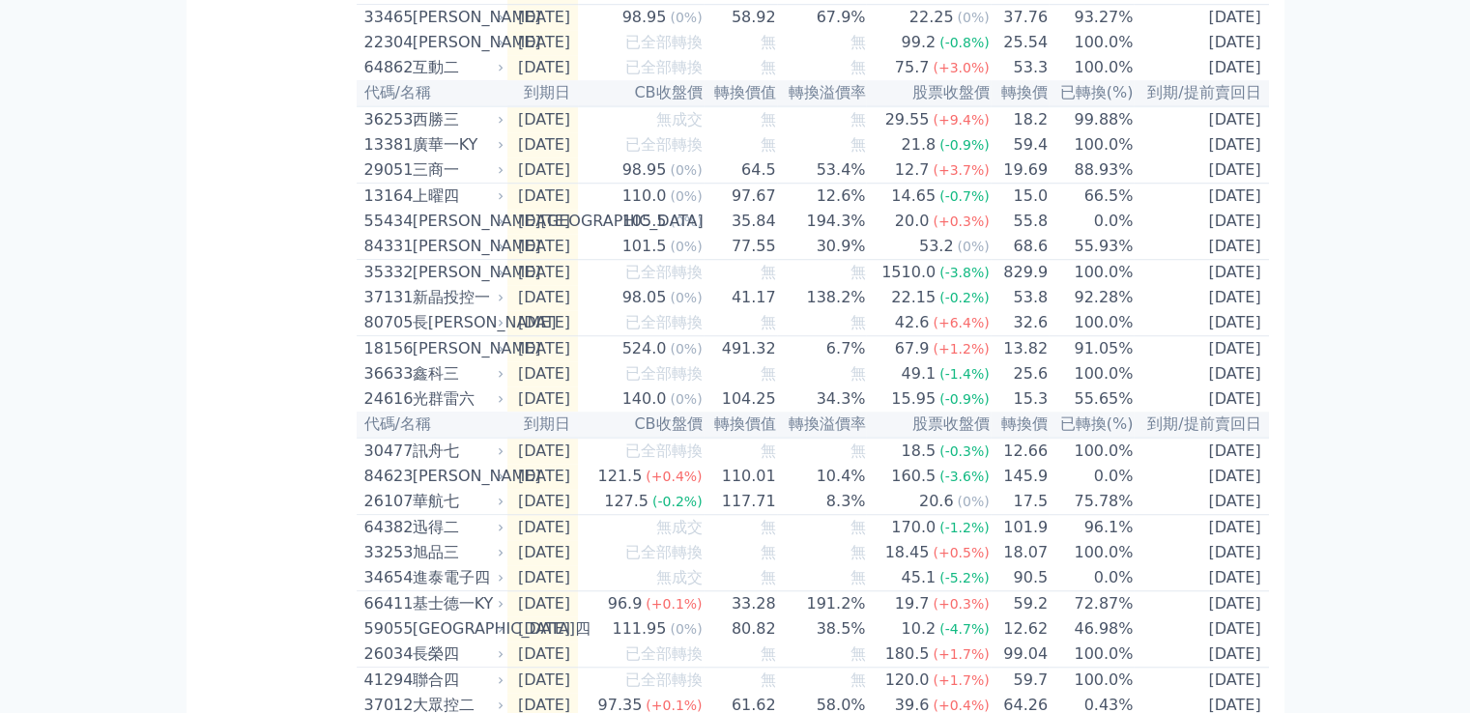
drag, startPoint x: 1368, startPoint y: 337, endPoint x: 1160, endPoint y: 372, distance: 210.6
click at [1368, 337] on div "可轉債列表 財務數據 可轉債列表 財務數據 登出 登出 按代號排序 即將/近期發行 一年內到期 轉換比例 低收盤價 轉換價值接近百元 低轉換溢價" at bounding box center [735, 307] width 1470 height 3431
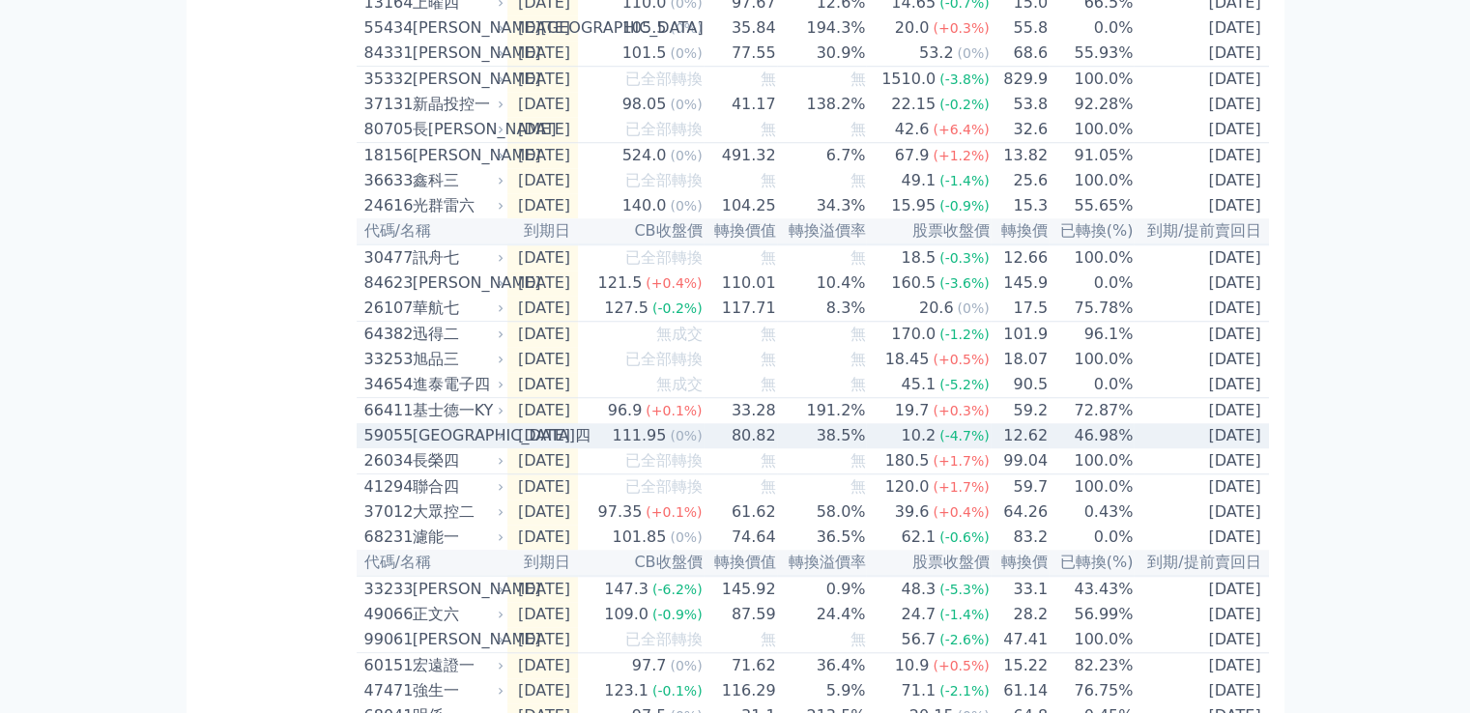
scroll to position [1698, 0]
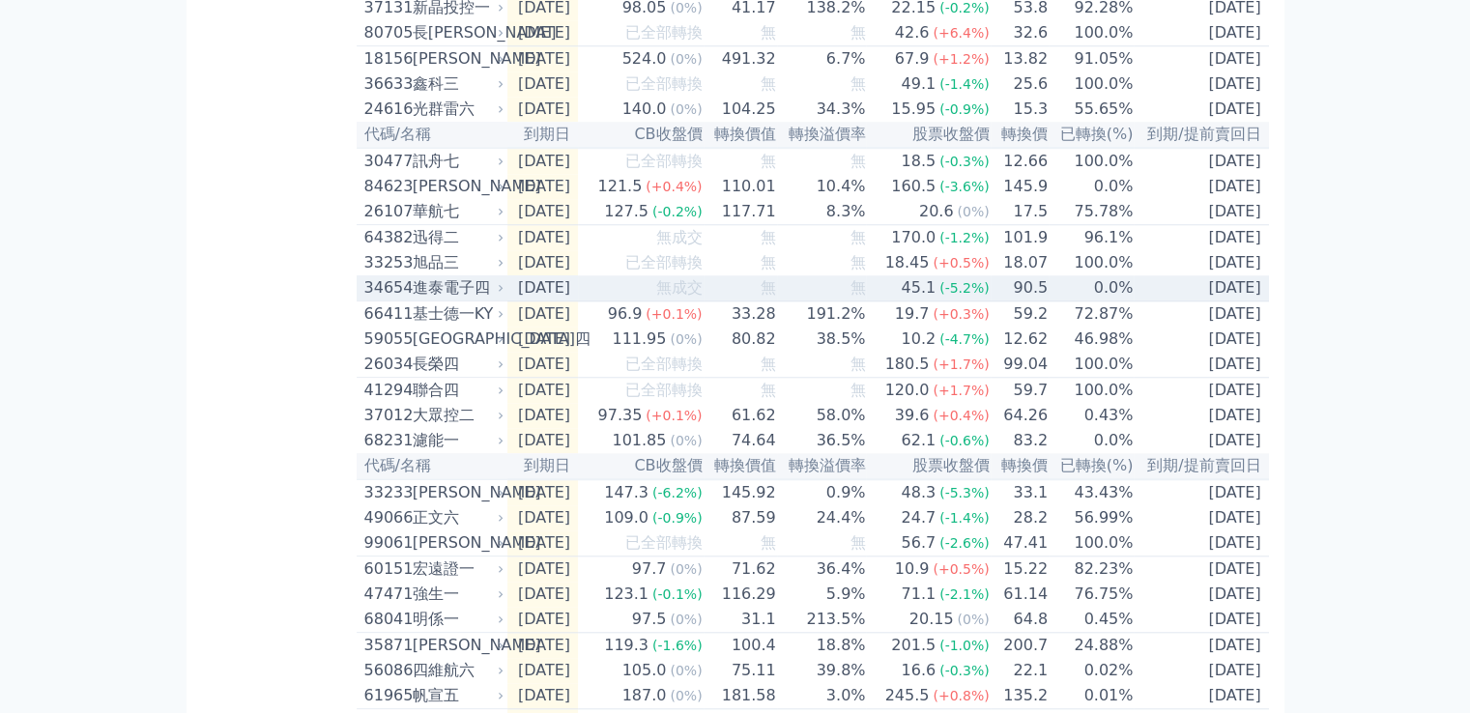
click at [426, 300] on div "進泰電子四" at bounding box center [456, 287] width 87 height 23
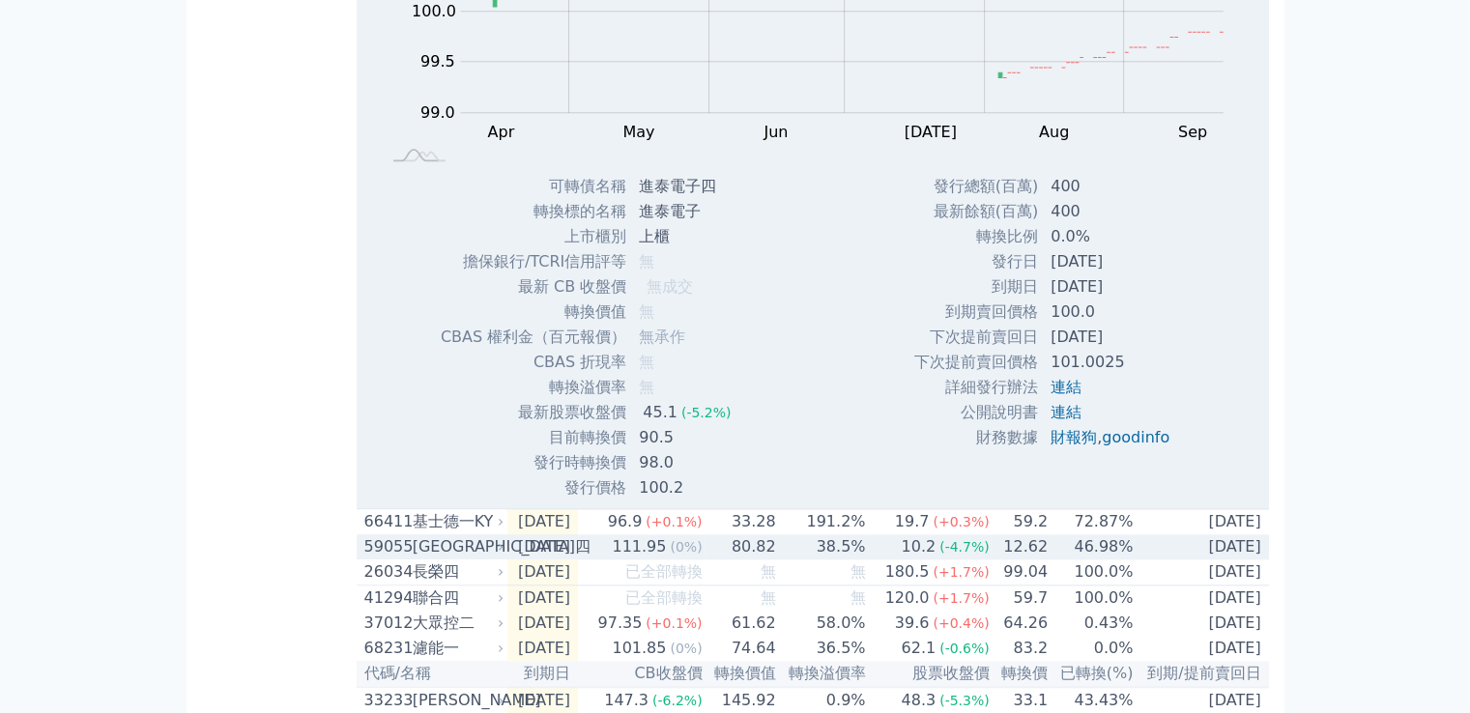
scroll to position [2084, 0]
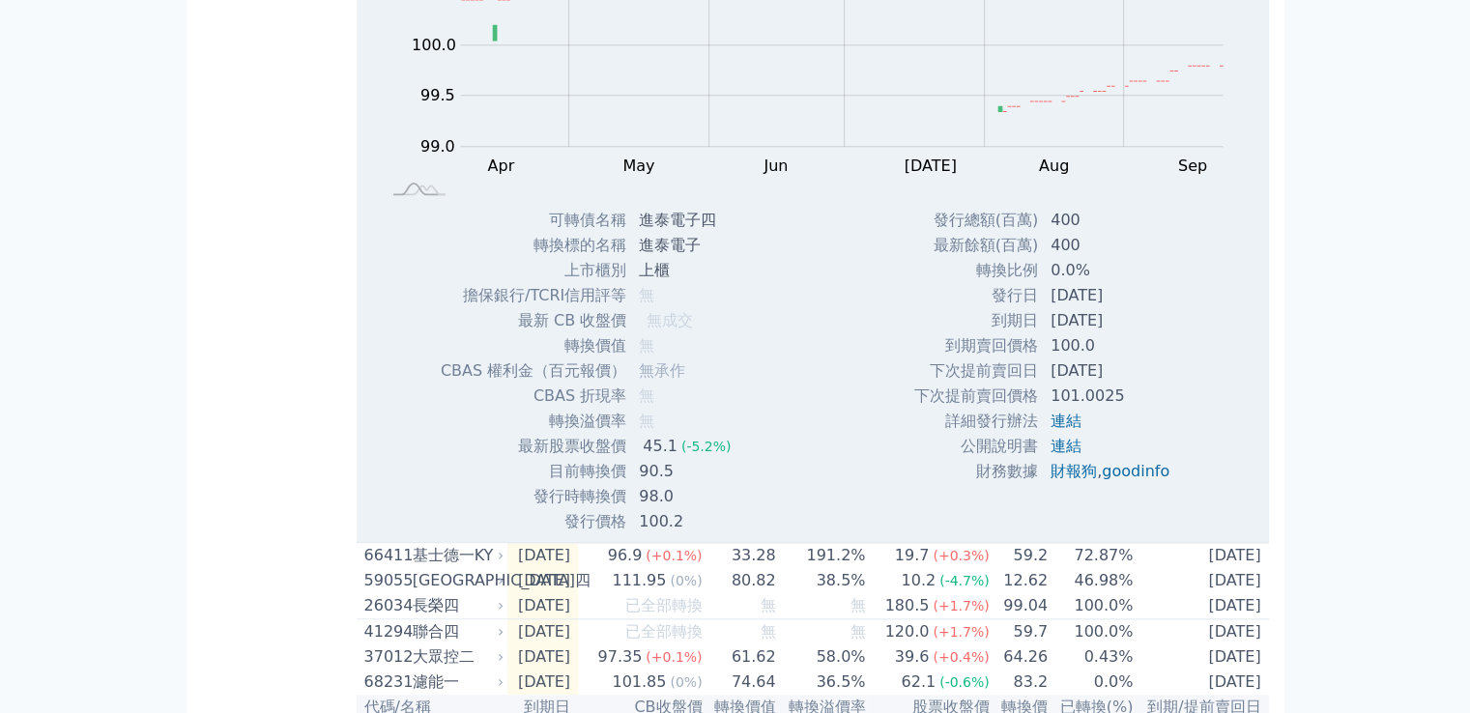
drag, startPoint x: 357, startPoint y: 28, endPoint x: 414, endPoint y: 35, distance: 57.4
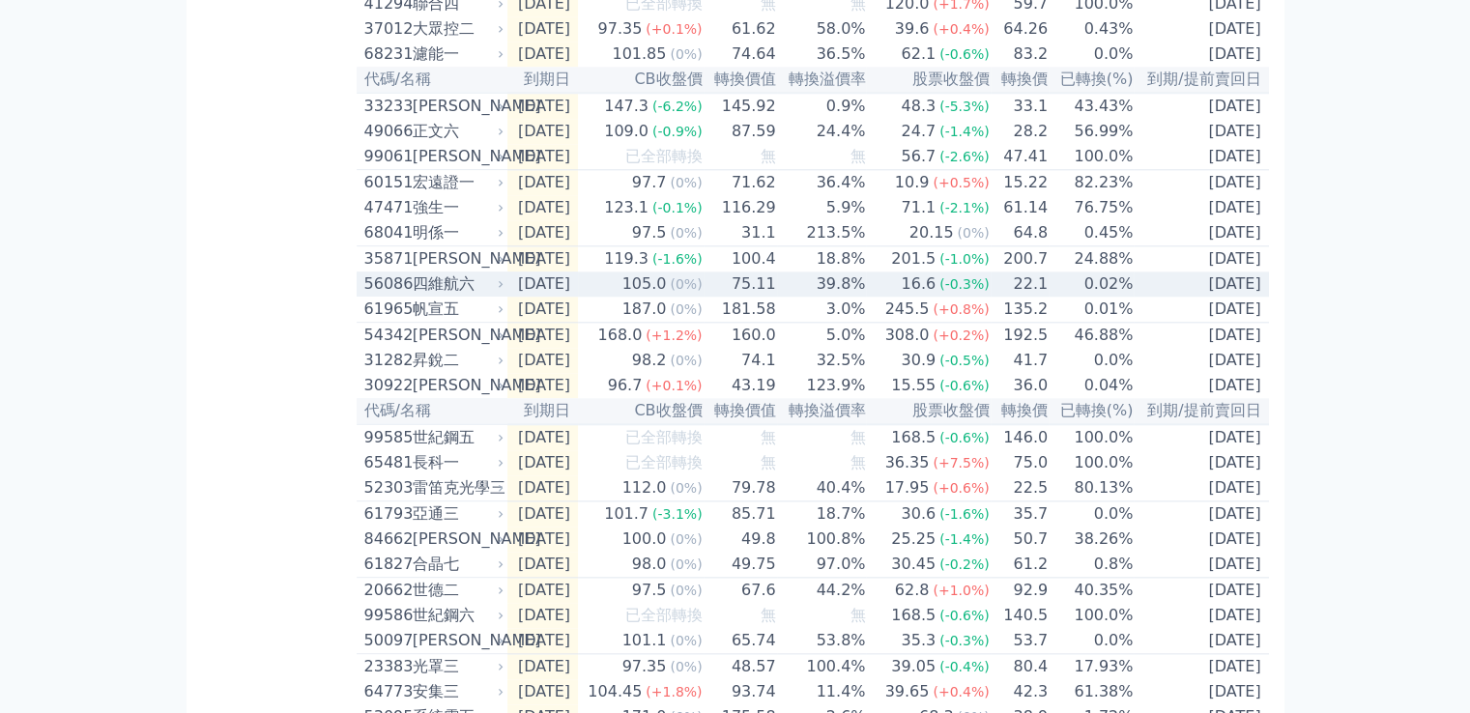
copy div "34654"
